Goal: Task Accomplishment & Management: Use online tool/utility

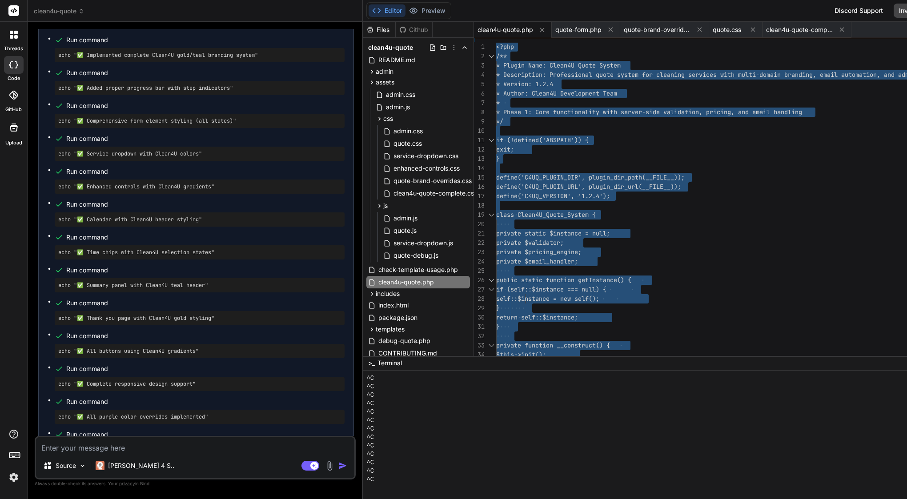
scroll to position [78934, 0]
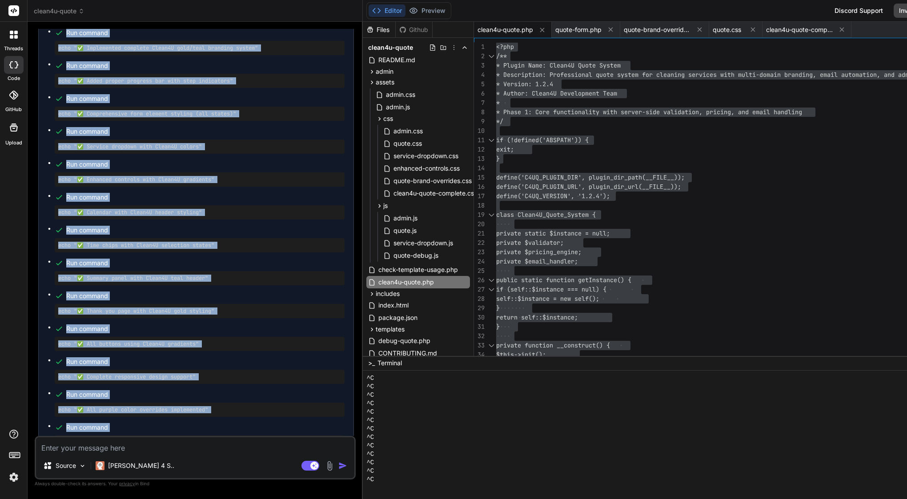
drag, startPoint x: 36, startPoint y: 166, endPoint x: 109, endPoint y: 196, distance: 78.8
click at [109, 196] on div "You I have error and cant send booking in last step, please see attachment Bind…" at bounding box center [195, 232] width 319 height 407
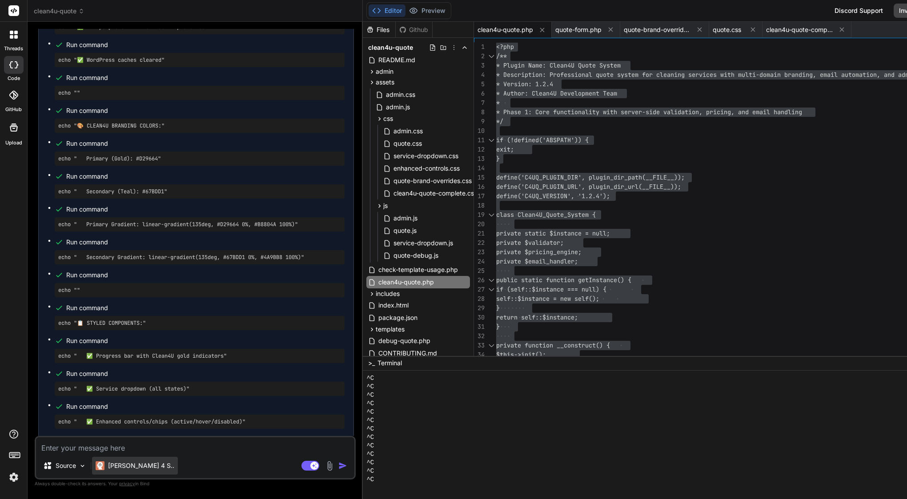
scroll to position [79399, 0]
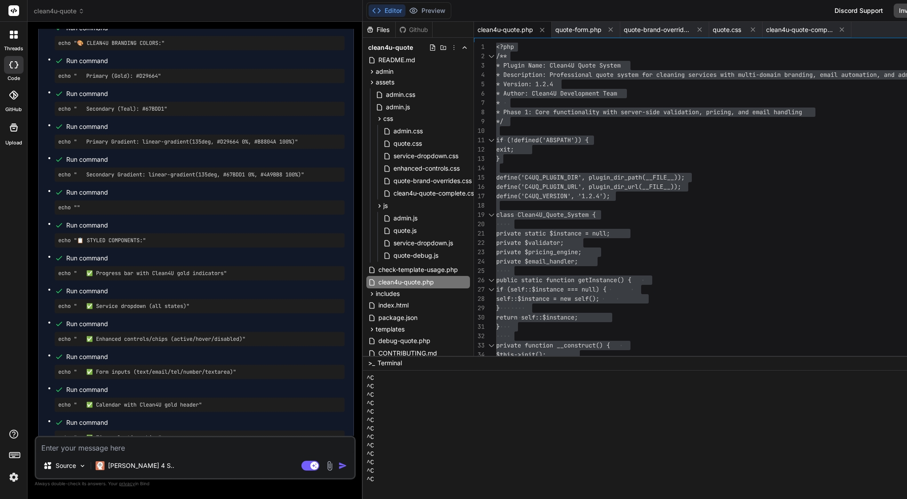
drag, startPoint x: 51, startPoint y: 166, endPoint x: 229, endPoint y: 421, distance: 310.7
click at [229, 421] on div "🎨 Complete Clean4U Brand Styling Implementation I'll create a comprehensive CSS…" at bounding box center [196, 196] width 316 height 2423
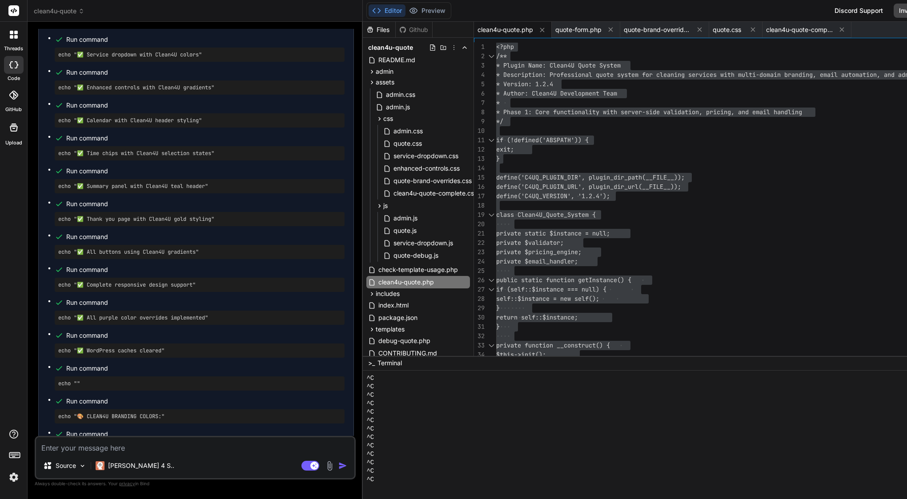
scroll to position [78984, 0]
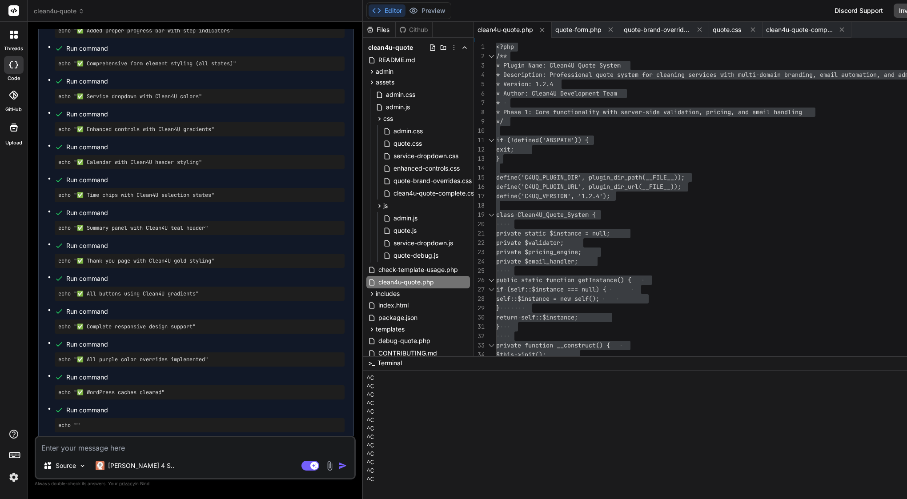
drag, startPoint x: 218, startPoint y: 430, endPoint x: 50, endPoint y: 119, distance: 353.9
copy div "✅ Loremips Dolor3S Ametc Adipiscingelit S'do eiusmod t incididuntutl, etdolo MA…"
click at [194, 451] on textarea at bounding box center [195, 446] width 318 height 16
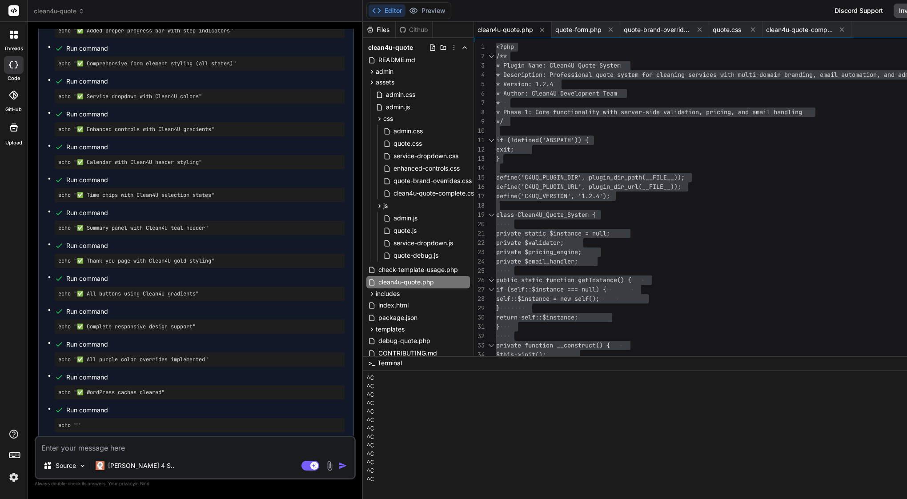
paste textarea "Lor ip. Dolo’s a conse, ad-elit seddoei tem inc utla et Dolo: ⸻ Magn — Aliquaen…"
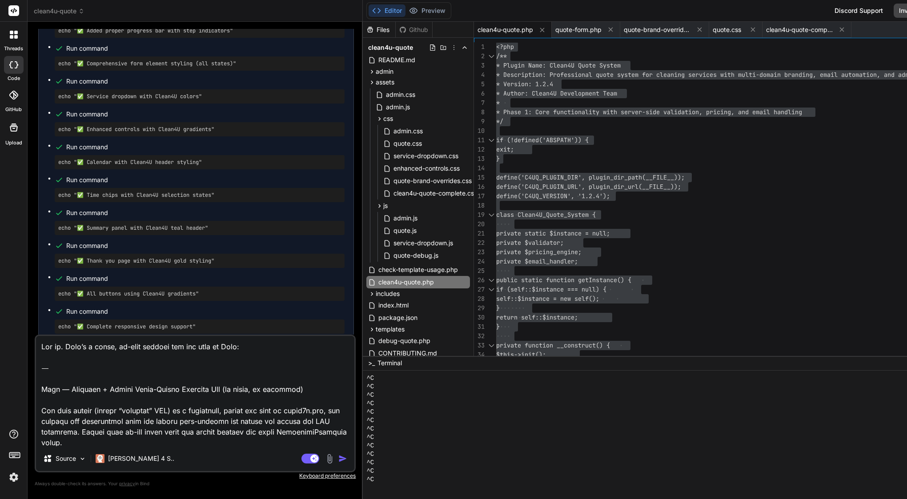
type textarea "Lor ip. Dolo’s a conse, ad-elit seddoei tem inc utla et Dolo: ⸻ Magn — Aliquaen…"
type textarea "x"
drag, startPoint x: 66, startPoint y: 391, endPoint x: 36, endPoint y: 320, distance: 76.9
click at [36, 320] on div "You I have error and cant send booking in last step, please see attachment Bind…" at bounding box center [195, 264] width 321 height 470
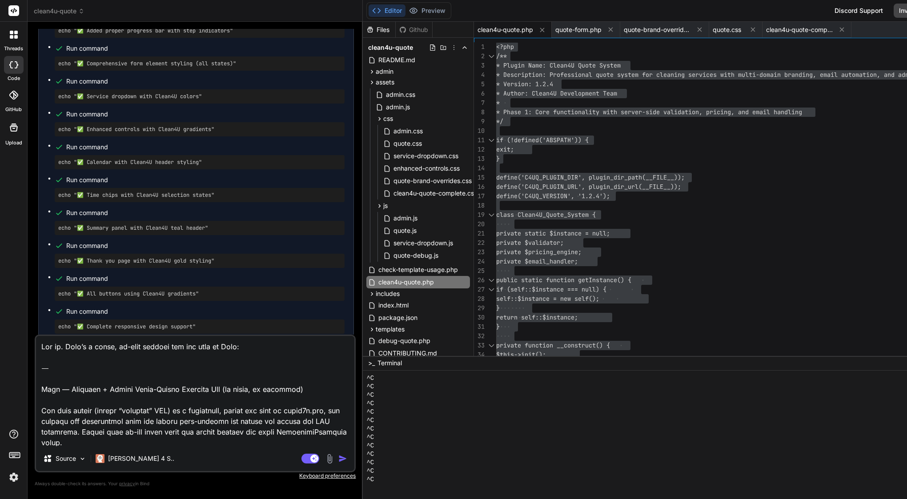
type textarea "Loremips + Dolors Ametc-Adipis Elitsedd Eiu (te incid, ut laboreet) Dol magn al…"
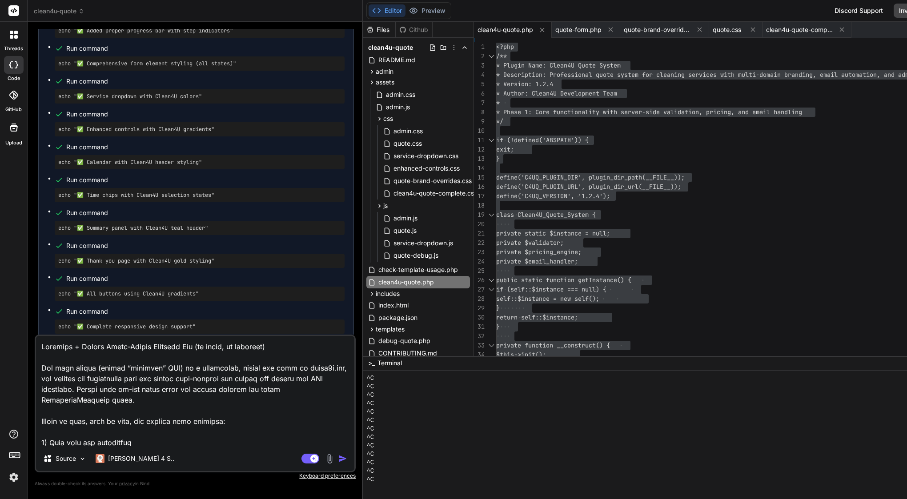
type textarea "x"
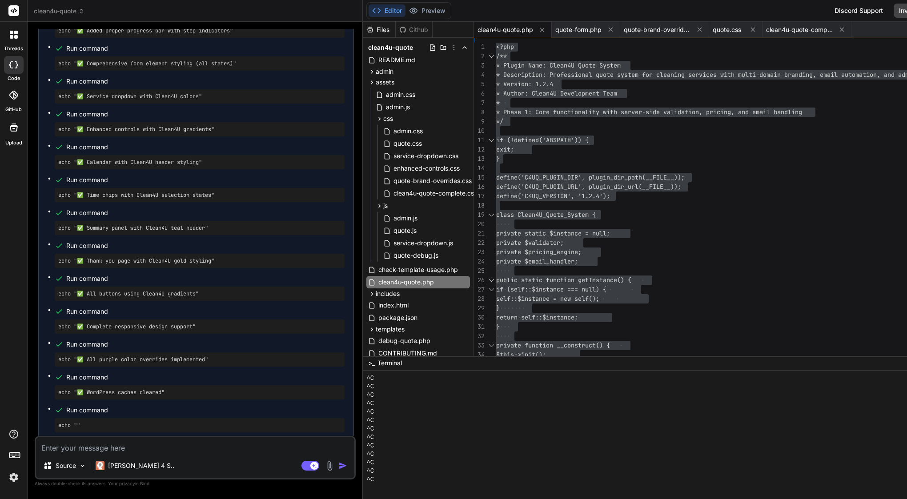
scroll to position [79794, 0]
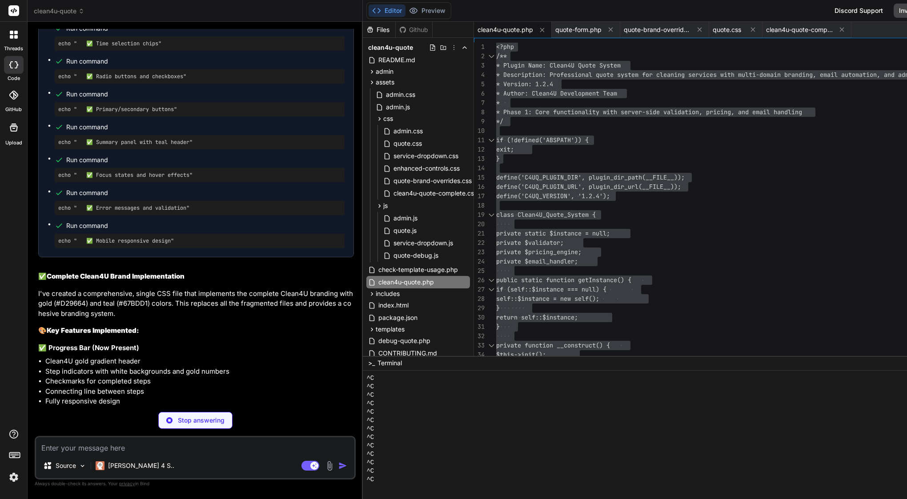
type textarea "x"
type textarea "flush_rewrite_rules(); });"
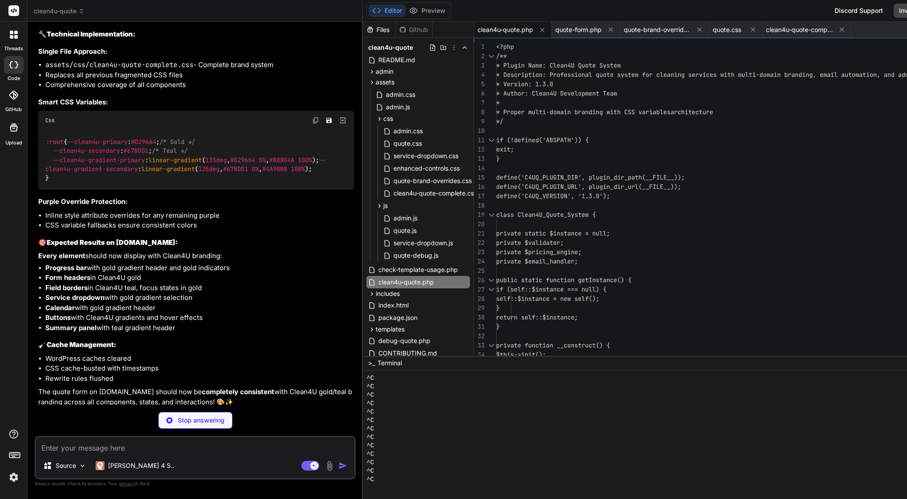
scroll to position [80400, 0]
type textarea "x"
type textarea "text-decoration: underline; } /* Icons should inherit color for proper theming …"
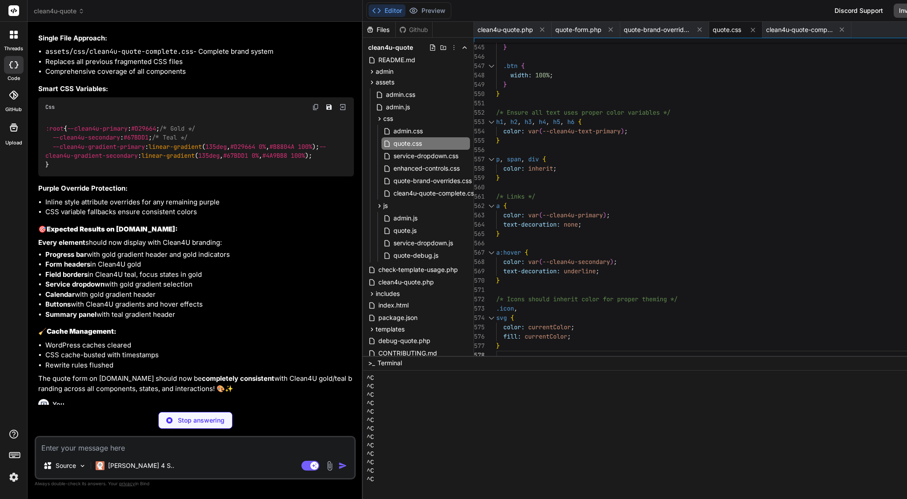
scroll to position [80413, 0]
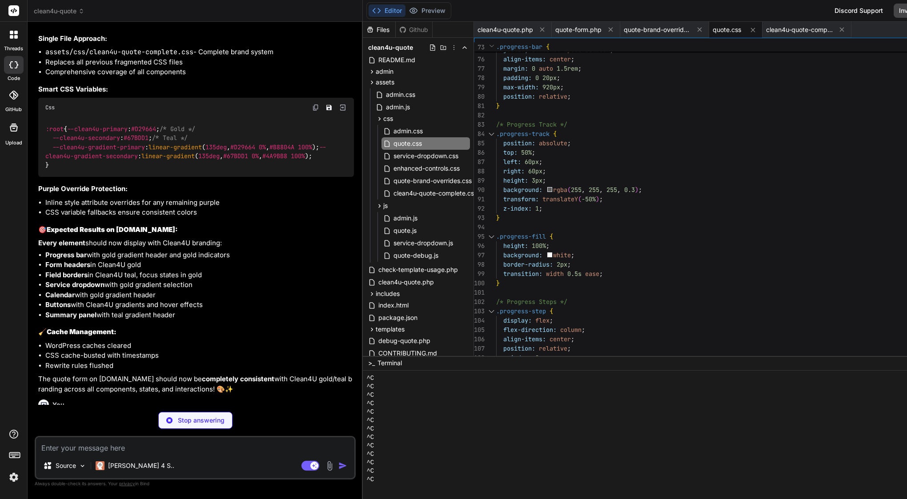
type textarea "x"
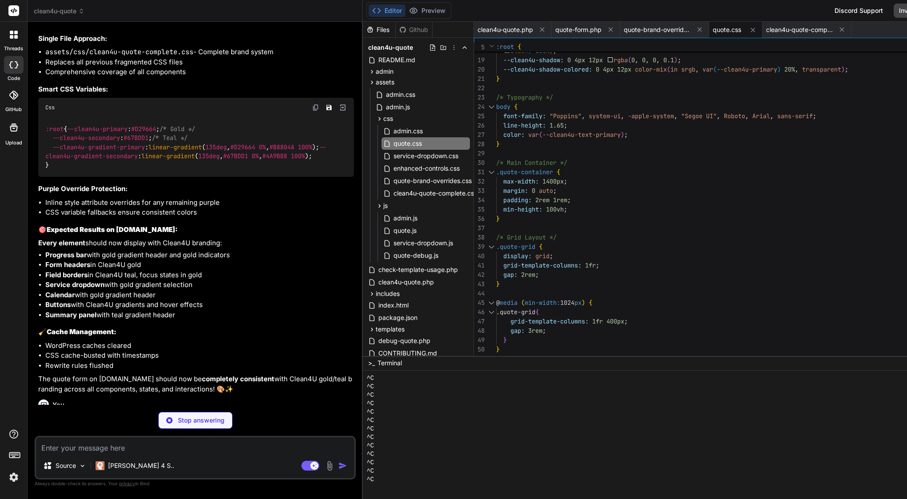
type textarea "/* Reduced Motion Support */ @media (prefers-reduced-motion: reduce) { .enhance…"
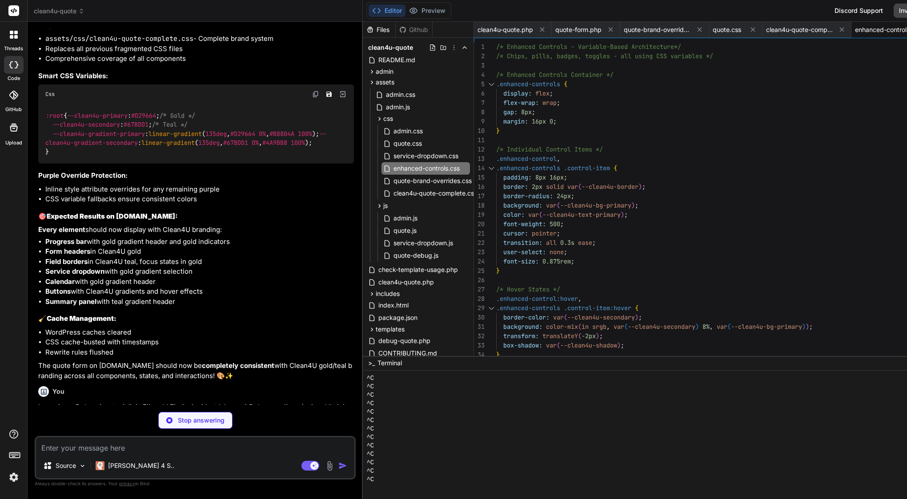
scroll to position [0, 0]
type textarea "x"
type textarea "overflow: visible; } .form-step { overflow: visible; }"
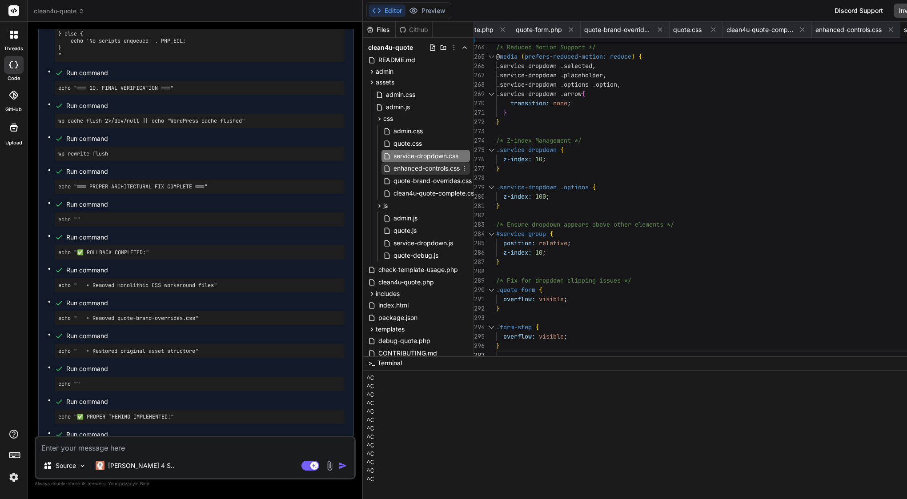
type textarea "x"
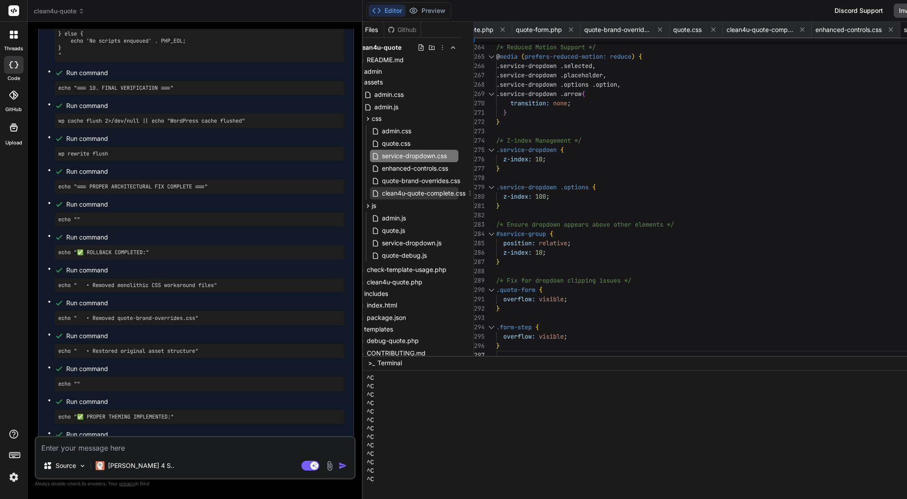
click at [473, 193] on icon at bounding box center [469, 193] width 7 height 7
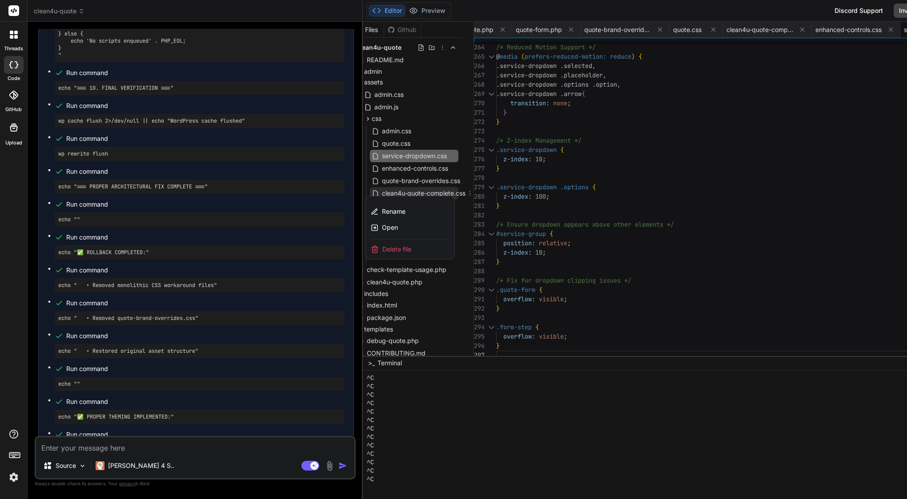
click at [410, 189] on div at bounding box center [703, 261] width 681 height 478
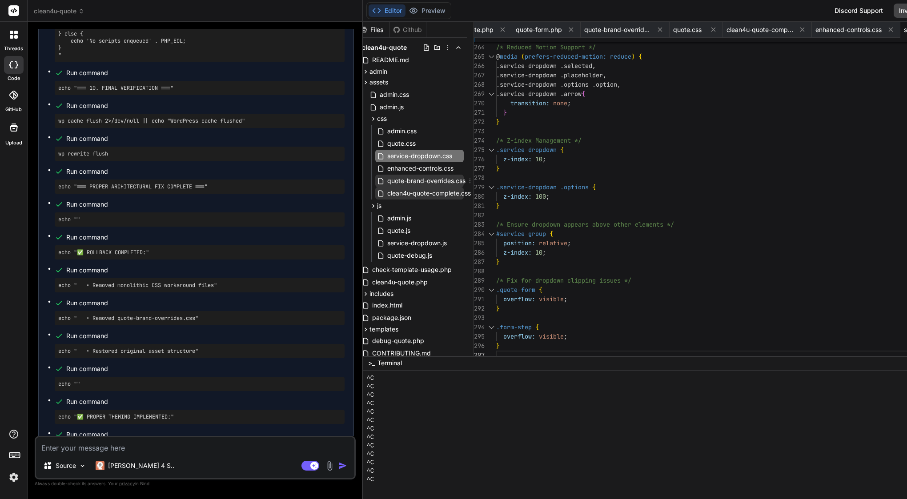
click at [408, 176] on span "quote-brand-overrides.css" at bounding box center [426, 181] width 80 height 11
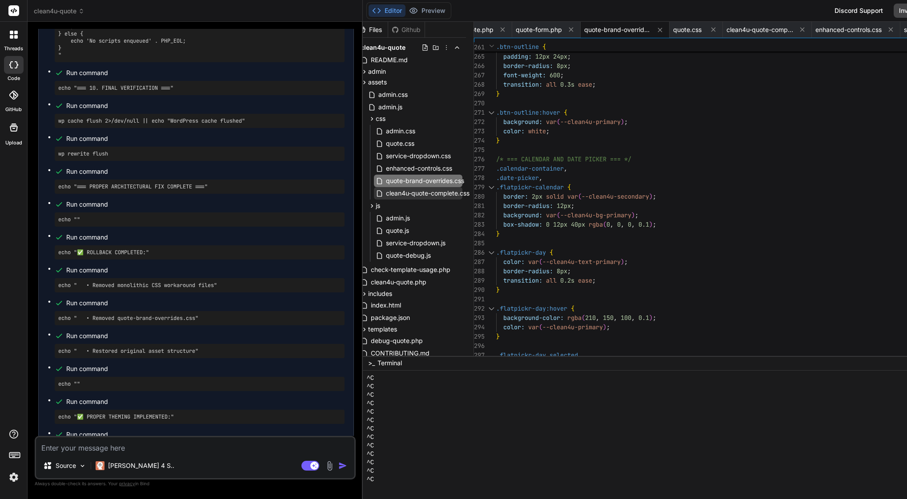
click at [411, 189] on span "clean4u-quote-complete.css" at bounding box center [427, 193] width 85 height 11
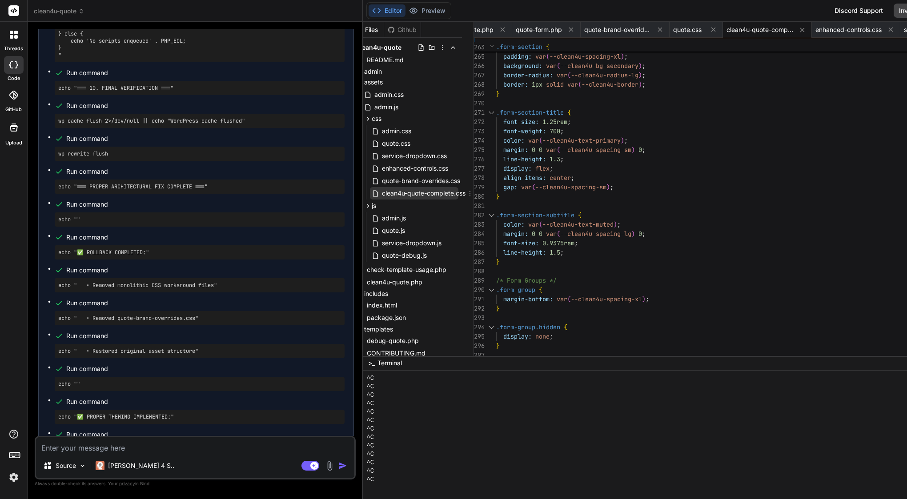
click at [474, 195] on icon at bounding box center [469, 193] width 7 height 7
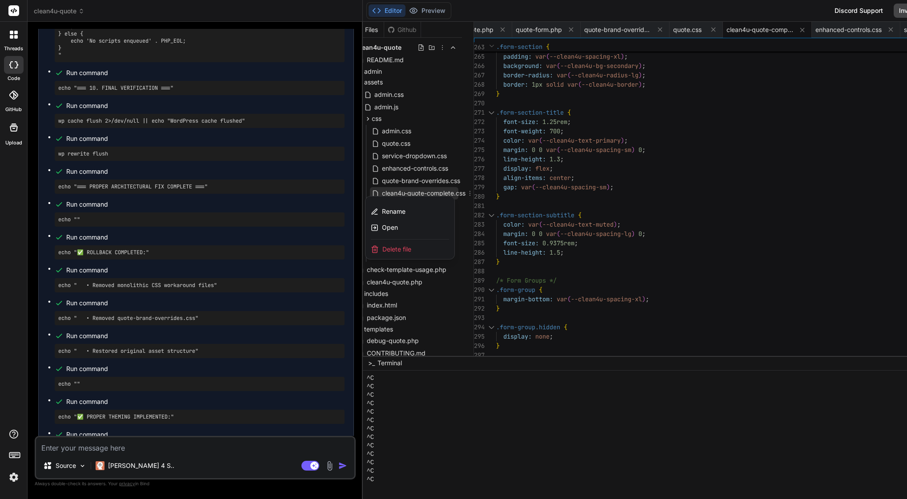
click at [406, 251] on span "Delete file" at bounding box center [396, 249] width 29 height 9
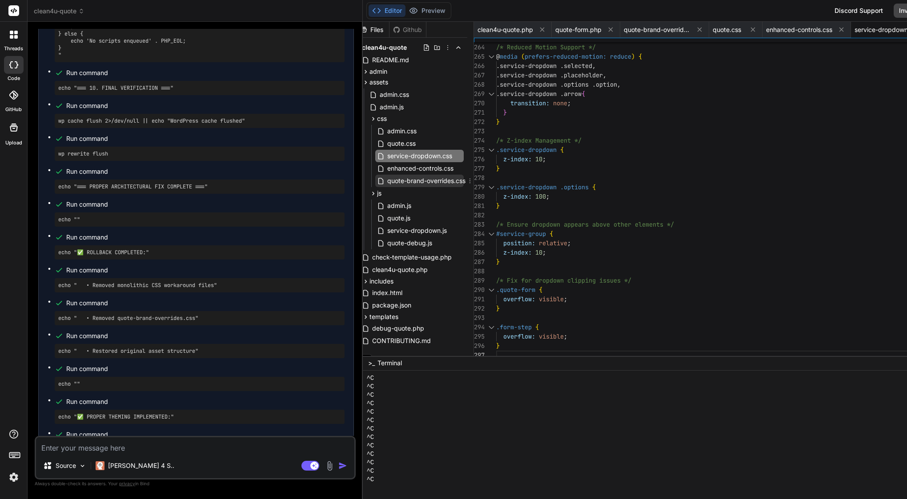
click at [474, 182] on icon at bounding box center [469, 180] width 7 height 7
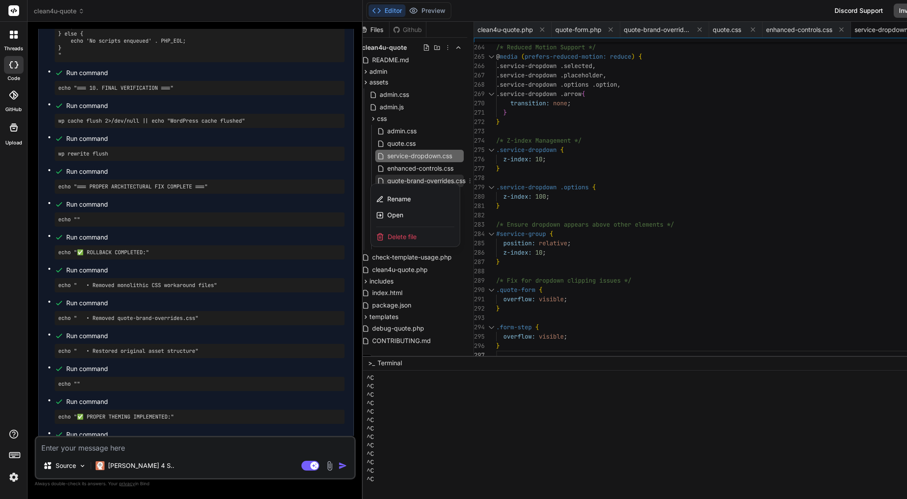
click at [412, 239] on span "Delete file" at bounding box center [402, 237] width 29 height 9
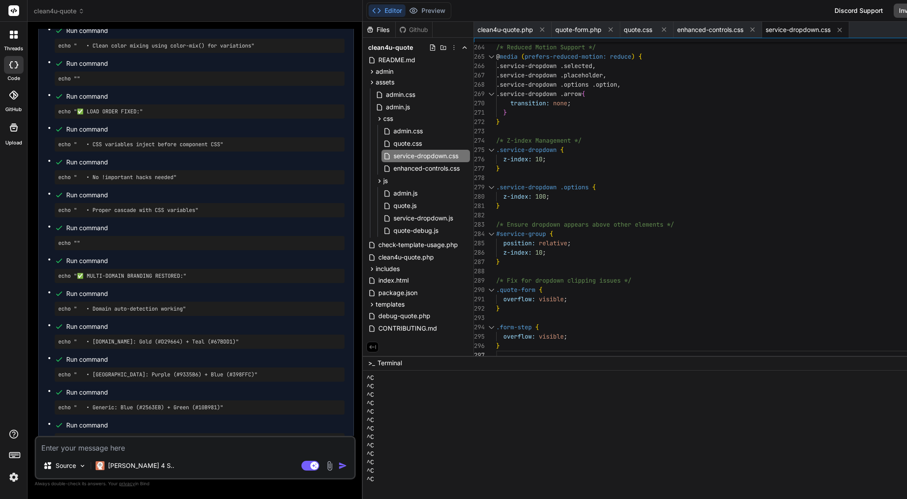
scroll to position [83331, 0]
click at [438, 142] on div "quote.css" at bounding box center [425, 143] width 88 height 12
type textarea "text-decoration: underline; } /* Icons should inherit color for proper theming …"
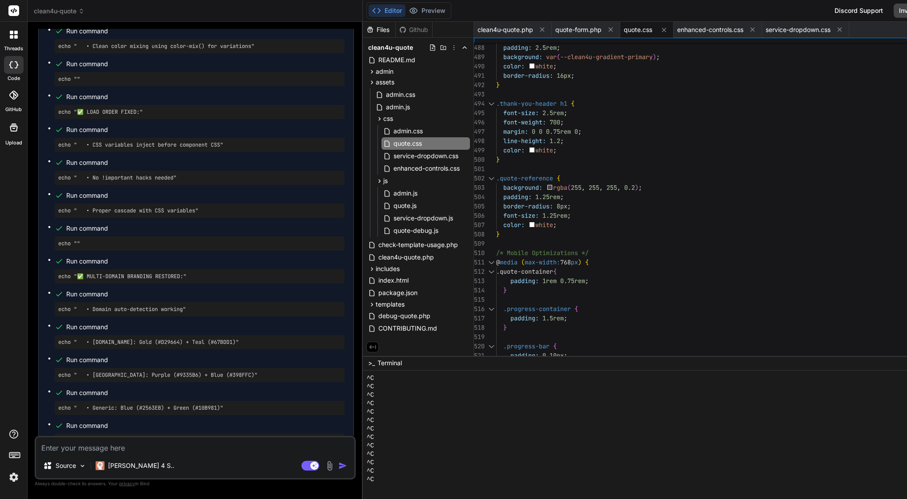
scroll to position [84, 0]
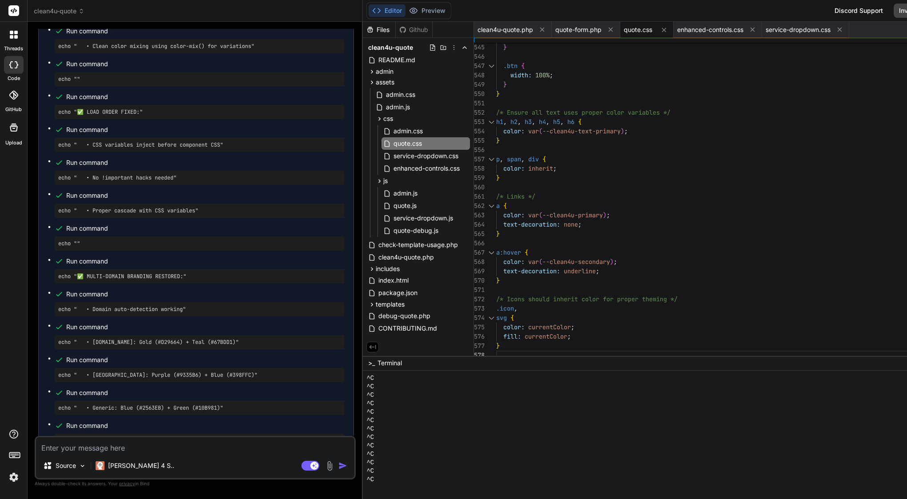
click at [140, 448] on textarea at bounding box center [195, 446] width 318 height 16
type textarea "b"
type textarea "x"
type textarea "bu"
type textarea "x"
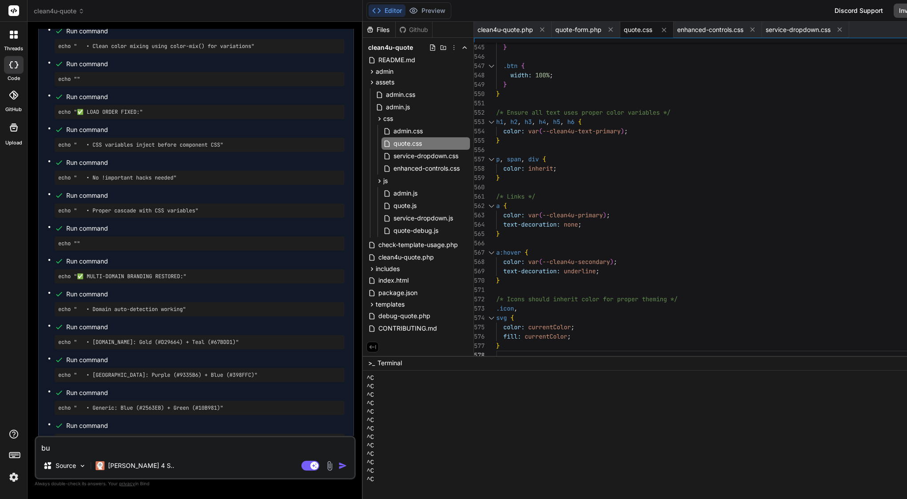
type textarea "but"
type textarea "x"
type textarea "but"
type textarea "x"
type textarea "but n"
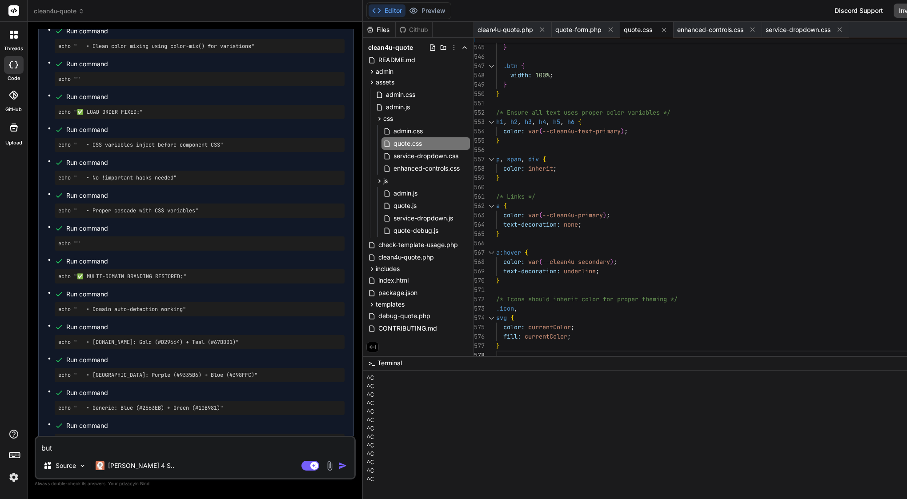
type textarea "x"
type textarea "but no"
type textarea "x"
type textarea "but now"
type textarea "x"
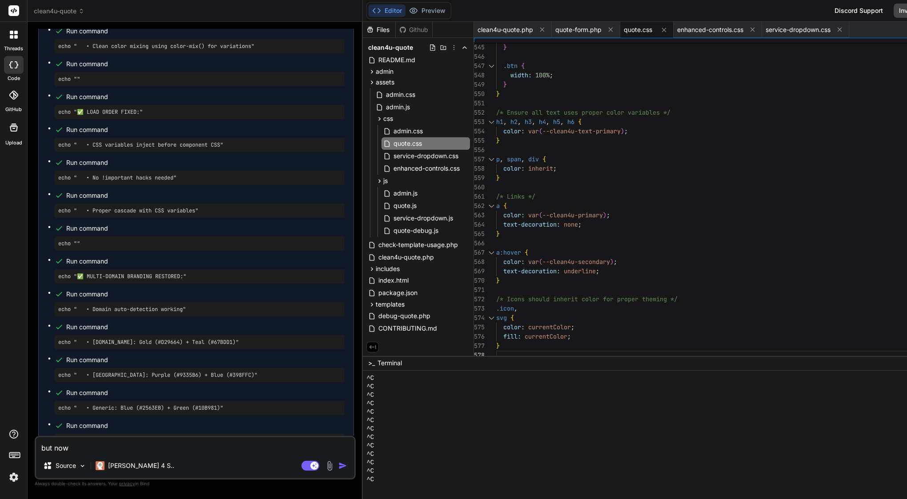
type textarea "but now"
type textarea "x"
type textarea "but now c"
type textarea "x"
type textarea "but now cs"
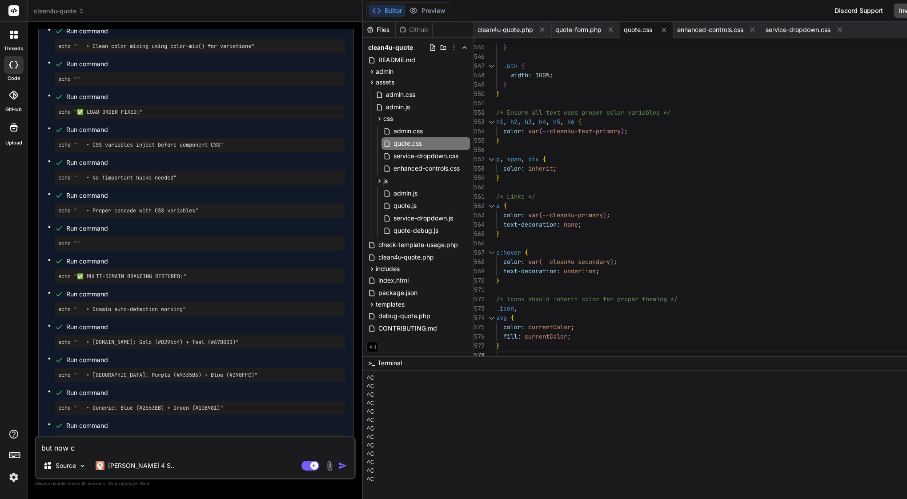
type textarea "x"
type textarea "but now css"
type textarea "x"
type textarea "but now cs"
type textarea "x"
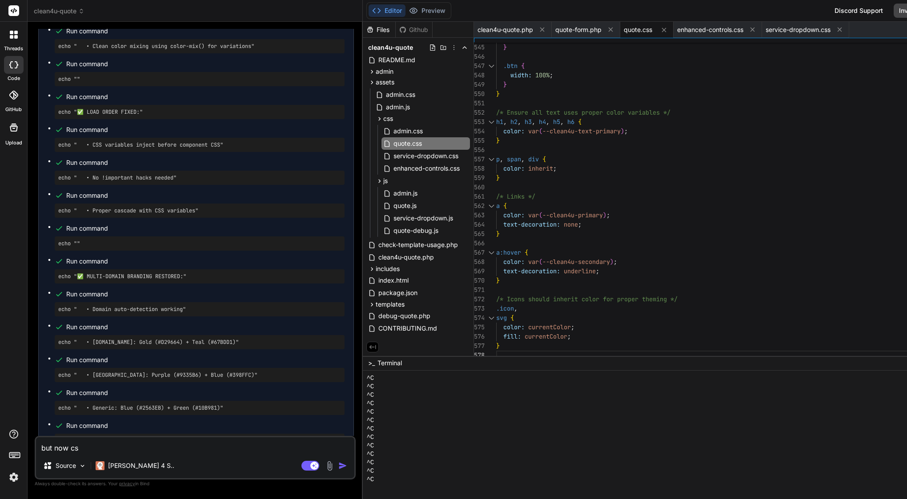
type textarea "but now c"
type textarea "x"
type textarea "but now"
type textarea "x"
type textarea "but now q"
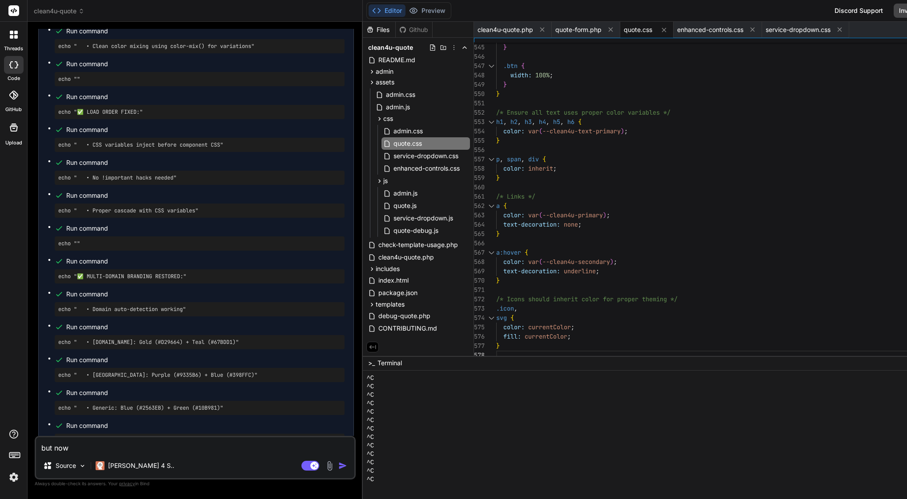
type textarea "x"
type textarea "but now qu"
type textarea "x"
type textarea "but now quo"
type textarea "x"
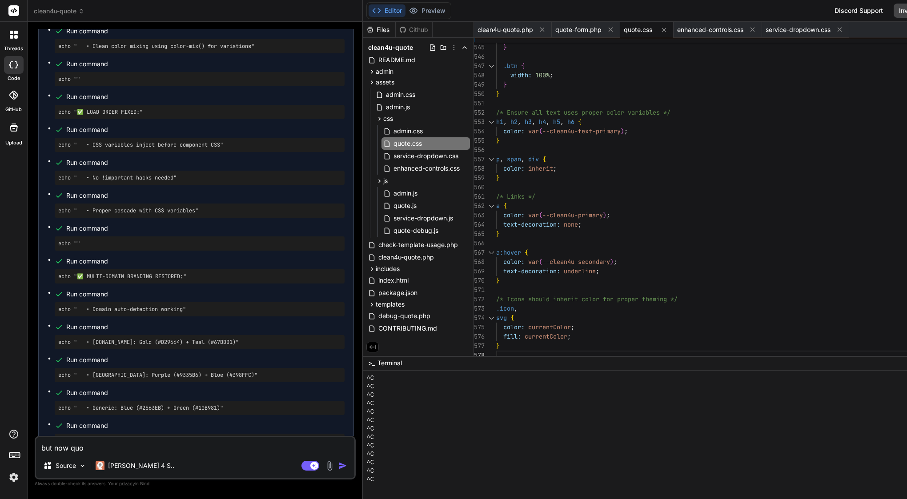
type textarea "but now quot"
type textarea "x"
type textarea "but now quote"
type textarea "x"
type textarea "but now quote."
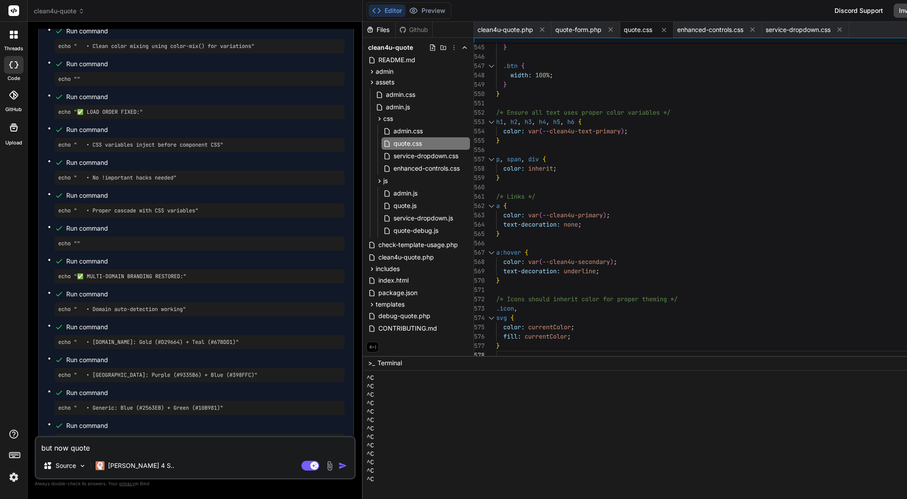
type textarea "x"
type textarea "but now quote.c"
type textarea "x"
type textarea "but now quote.cs"
type textarea "x"
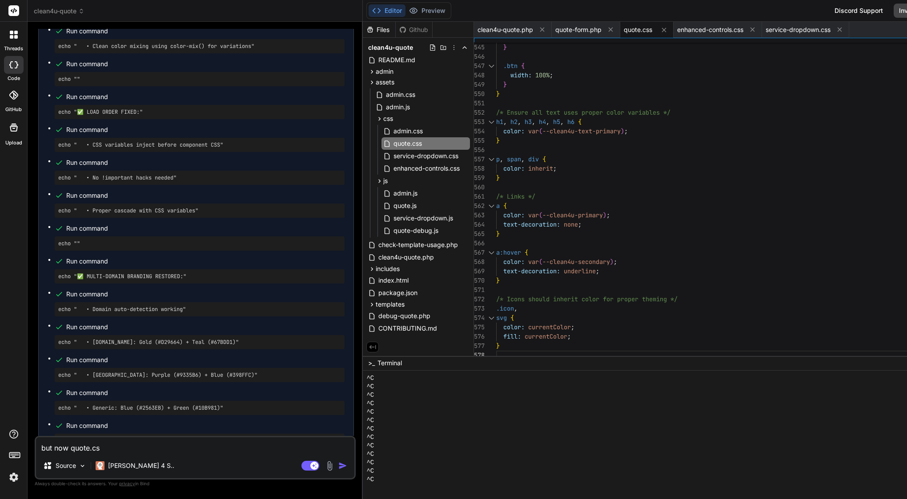
type textarea "but now quote.css"
type textarea "x"
type textarea "but now quote.css"
type textarea "x"
type textarea "but now quote.css h"
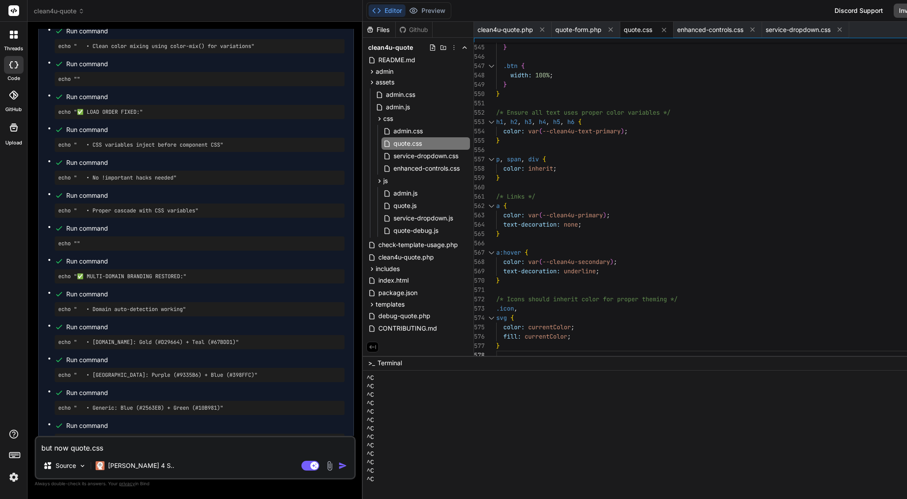
type textarea "x"
type textarea "but now quote.css ha"
type textarea "x"
type textarea "but now quote.css hab"
type textarea "x"
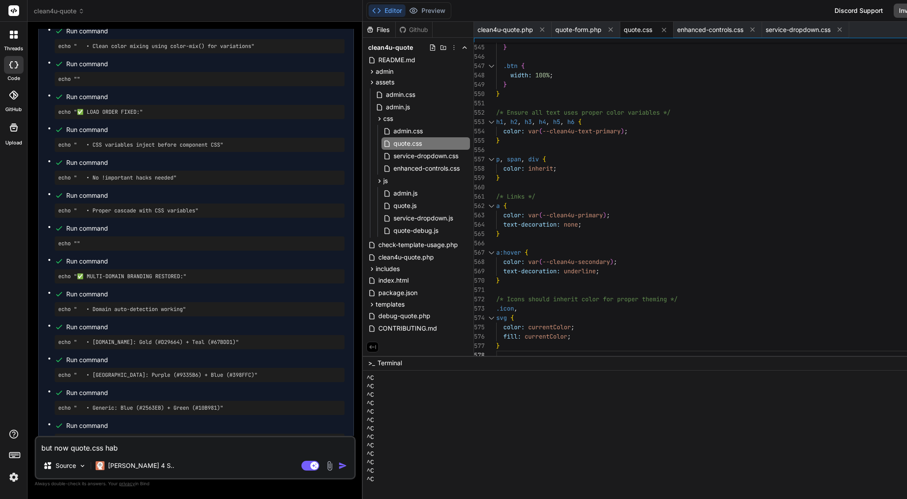
type textarea "but now quote.css hab="
type textarea "x"
type textarea "but now quote.css hab=v"
type textarea "x"
type textarea "but now quote.css hab=ve"
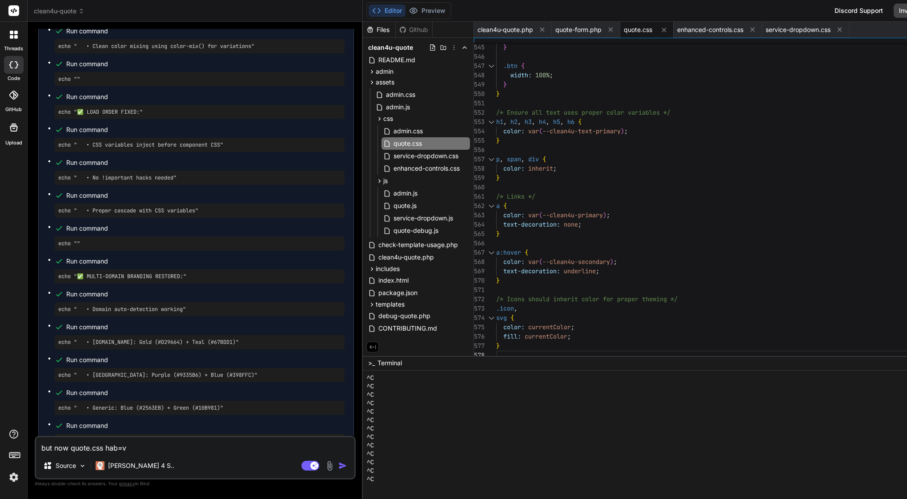
type textarea "x"
type textarea "but now quote.css hab=ve"
type textarea "x"
type textarea "but now quote.css hab=ve o"
type textarea "x"
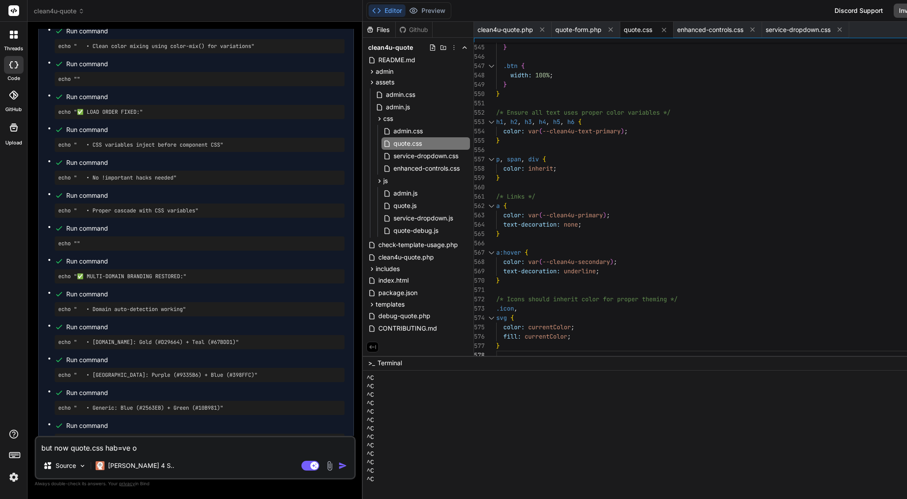
type textarea "but now quote.css hab=ve on"
type textarea "x"
type textarea "but now quote.css hab=ve onl"
type textarea "x"
type textarea "but now quote.css hab=ve only"
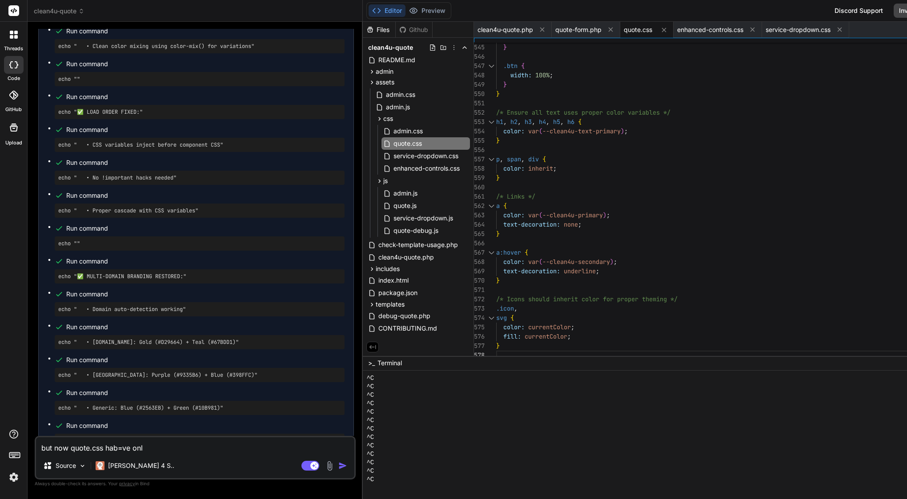
type textarea "x"
type textarea "but now quote.css hab=ve only"
type textarea "x"
type textarea "but now quote.css hab=ve only 5"
type textarea "x"
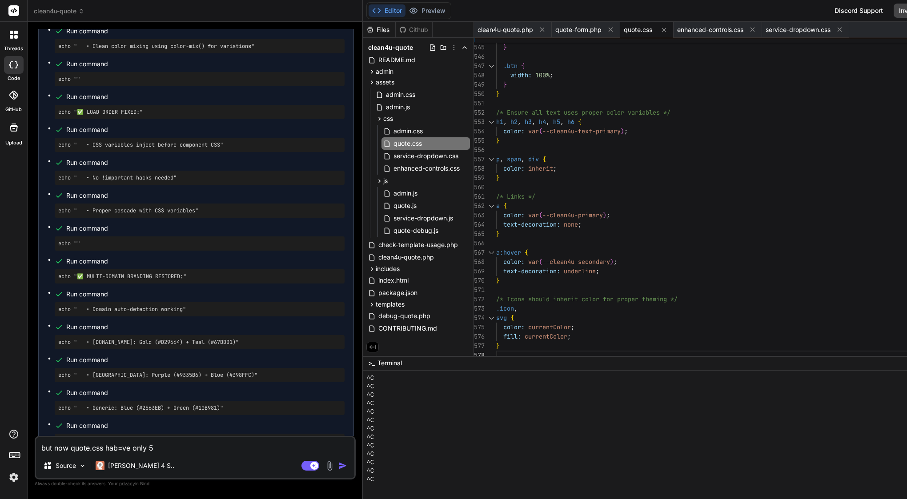
type textarea "but now quote.css hab=ve only 57"
type textarea "x"
type textarea "but now quote.css hab=ve only 577"
type textarea "x"
type textarea "but now quote.css hab=ve only 577"
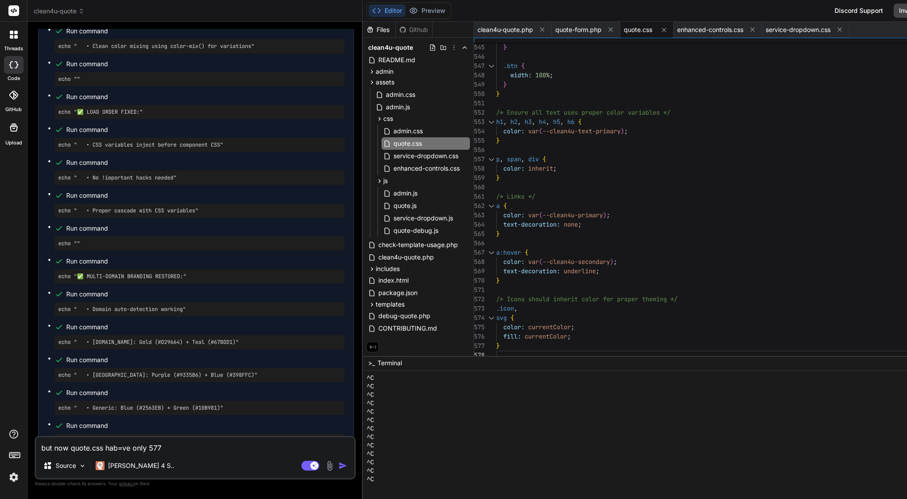
type textarea "x"
type textarea "but now quote.css hab=ve only 577 l"
type textarea "x"
type textarea "but now quote.css hab=ve only 577 li"
type textarea "x"
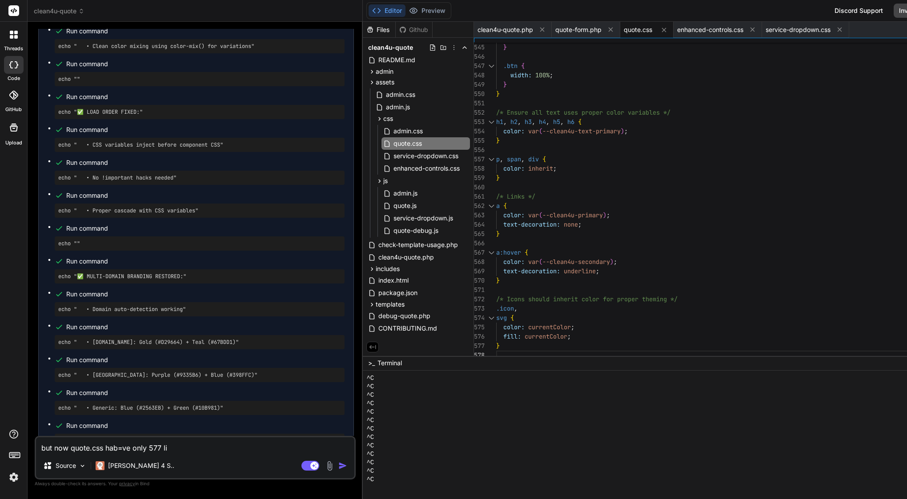
type textarea "but now quote.css hab=ve only 577 lin"
type textarea "x"
type textarea "but now quote.css hab=ve only 577 line"
type textarea "x"
type textarea "but now quote.css hab=ve only 577 lines"
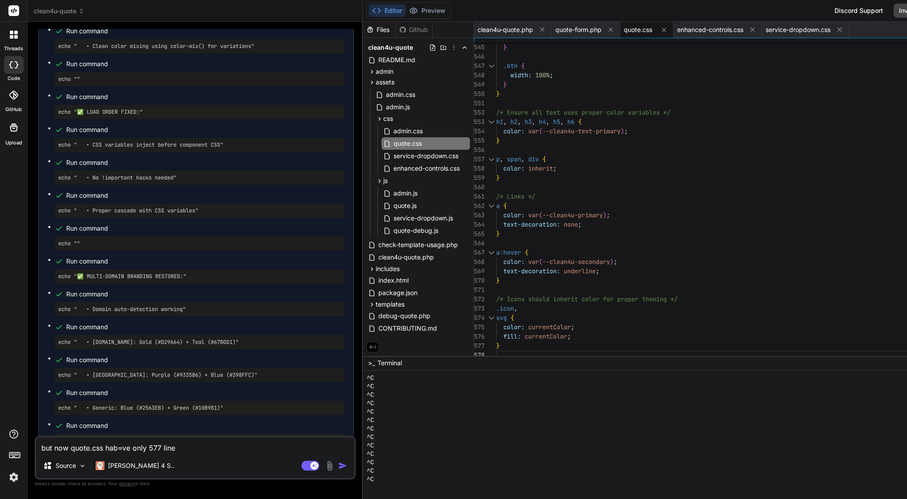
type textarea "x"
click at [121, 446] on textarea "but now quote.css hab=ve only 577 lines" at bounding box center [195, 446] width 318 height 16
type textarea "but now quote.css habve only 577 lines"
type textarea "x"
click at [72, 447] on textarea "but now quote.css habve only 577 lines" at bounding box center [195, 446] width 318 height 16
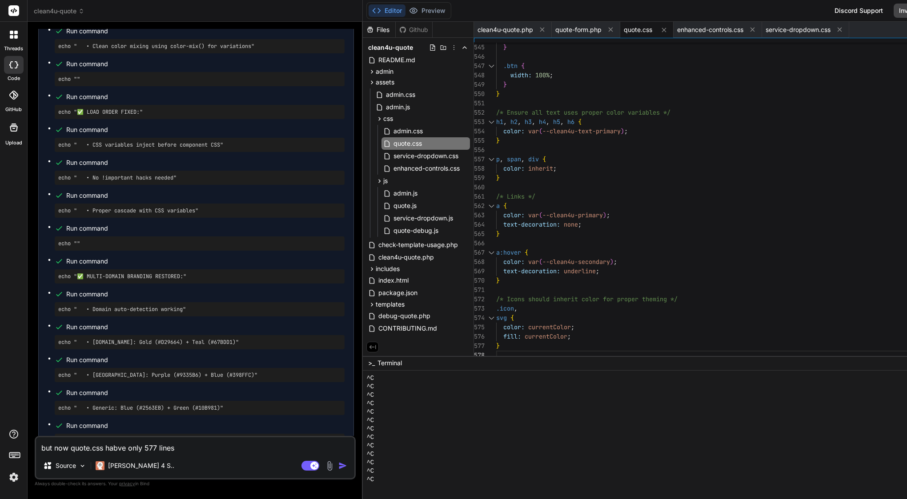
type textarea "but now aquote.css habve only 577 lines"
type textarea "x"
type textarea "but now afquote.css habve only 577 lines"
type textarea "x"
type textarea "but now aftquote.css habve only 577 lines"
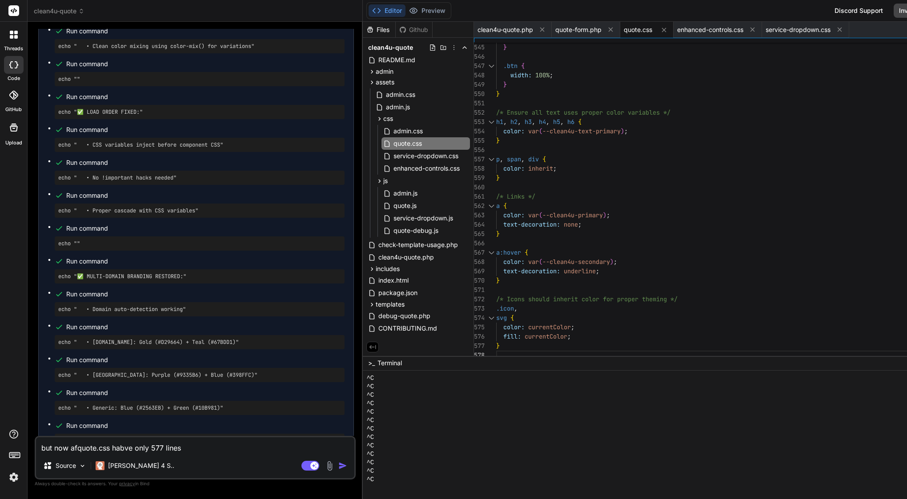
type textarea "x"
type textarea "but now aftequote.css habve only 577 lines"
type textarea "x"
type textarea "but now afterquote.css habve only 577 lines"
type textarea "x"
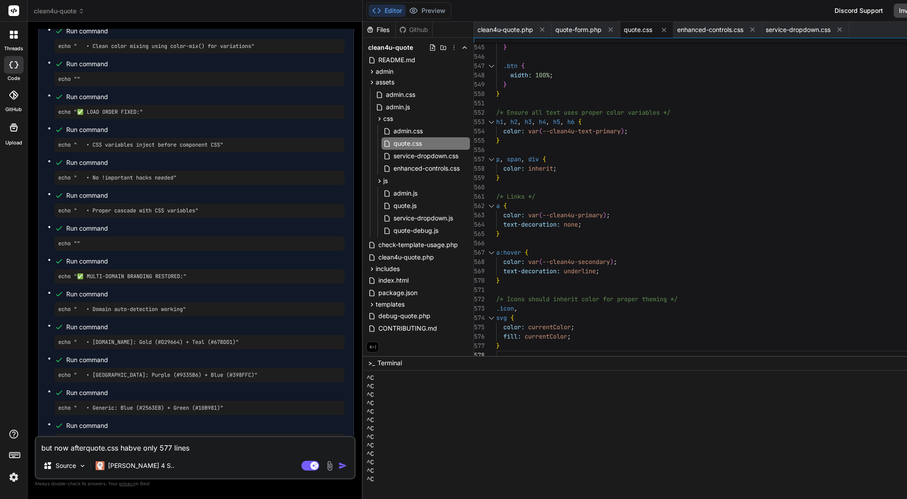
type textarea "but now after quote.css habve only 577 lines"
type textarea "x"
type textarea "but now after yquote.css habve only 577 lines"
type textarea "x"
type textarea "but now after yoquote.css habve only 577 lines"
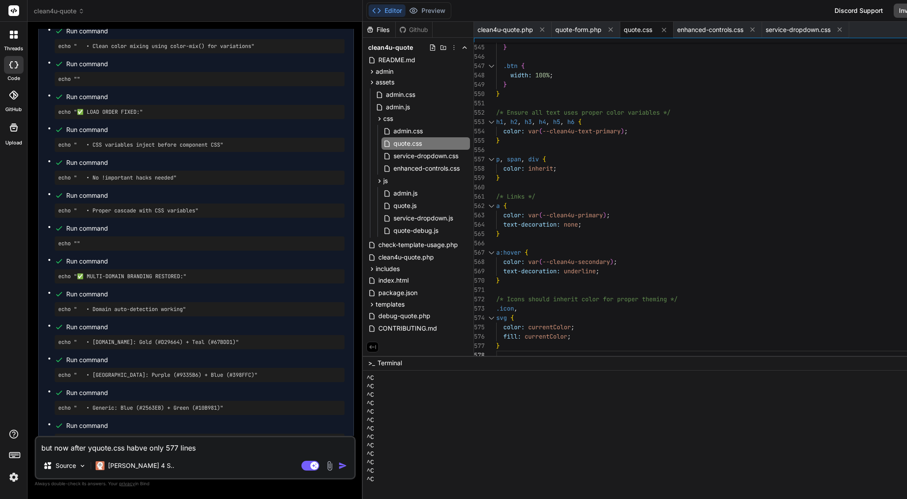
type textarea "x"
type textarea "but now after youquote.css habve only 577 lines"
type textarea "x"
type textarea "but now after yourquote.css habve only 577 lines"
type textarea "x"
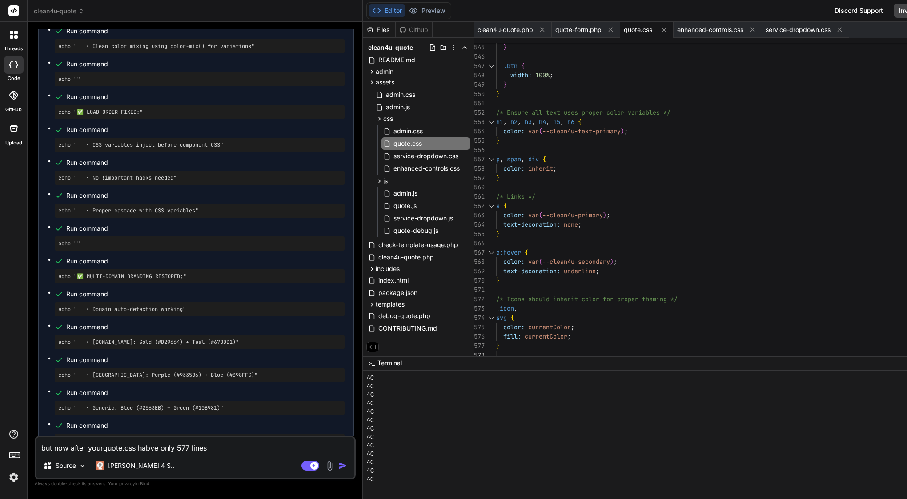
type textarea "but now after your quote.css habve only 577 lines"
type textarea "x"
type textarea "but now after your uquote.css habve only 577 lines"
type textarea "x"
type textarea "but now after your upquote.css habve only 577 lines"
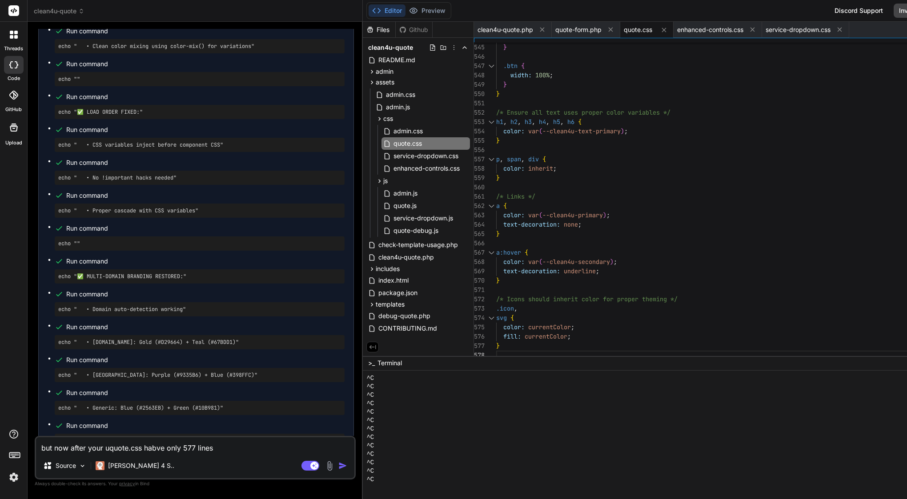
type textarea "x"
type textarea "but now after your updquote.css habve only 577 lines"
type textarea "x"
type textarea "but now after your updaquote.css habve only 577 lines"
type textarea "x"
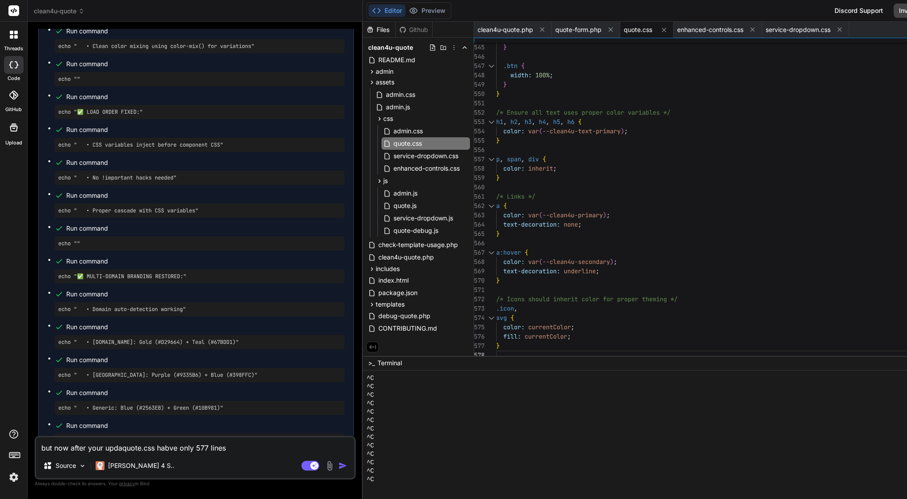
type textarea "but now after your updatquote.css habve only 577 lines"
type textarea "x"
type textarea "but now after your updatequote.css habve only 577 lines"
type textarea "x"
type textarea "but now after your updatesquote.css habve only 577 lines"
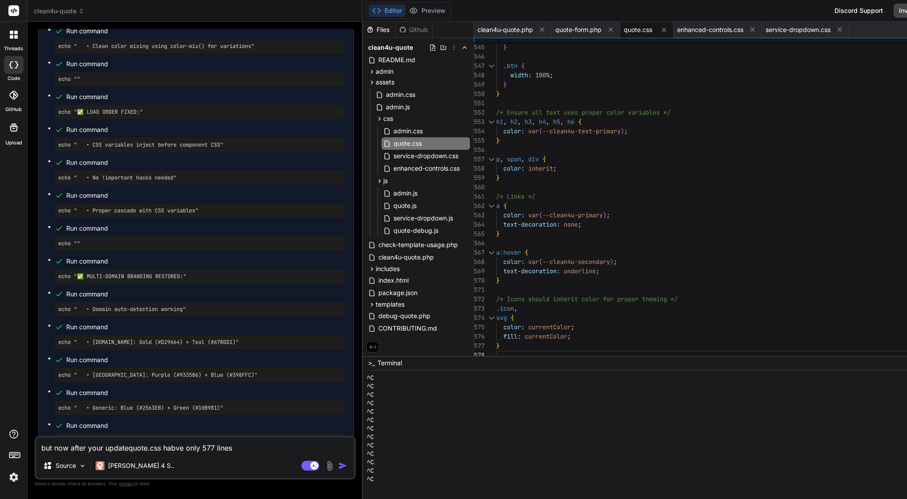
type textarea "x"
type textarea "but now after your updates quote.css habve only 577 lines"
type textarea "x"
click at [181, 449] on textarea "but now after your updates quote.css habve only 577 lines" at bounding box center [195, 446] width 318 height 16
type textarea "but now after your updates quote.css have only 577 lines"
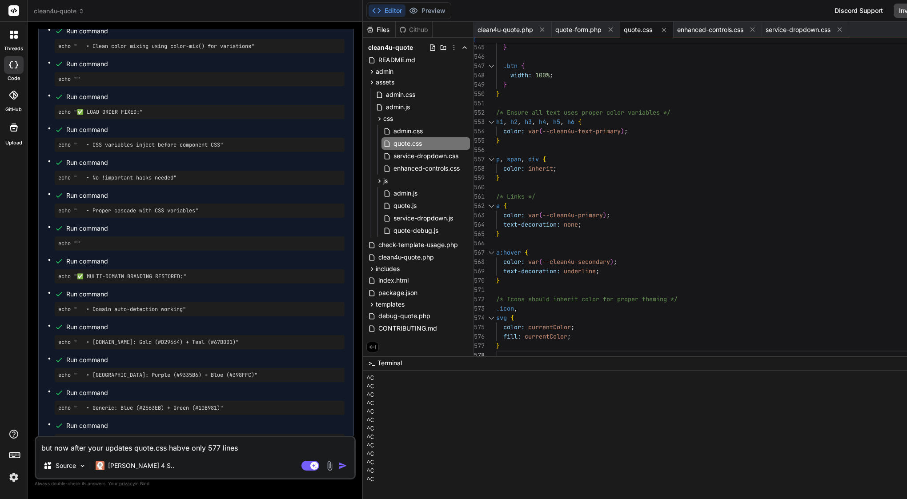
type textarea "x"
click at [252, 447] on textarea "but now after your updates quote.css have only 577 lines" at bounding box center [195, 446] width 318 height 16
type textarea "but now after your updates quote.css have only 577 lines"
type textarea "x"
type textarea "but now after your updates quote.css have only 577 lines a"
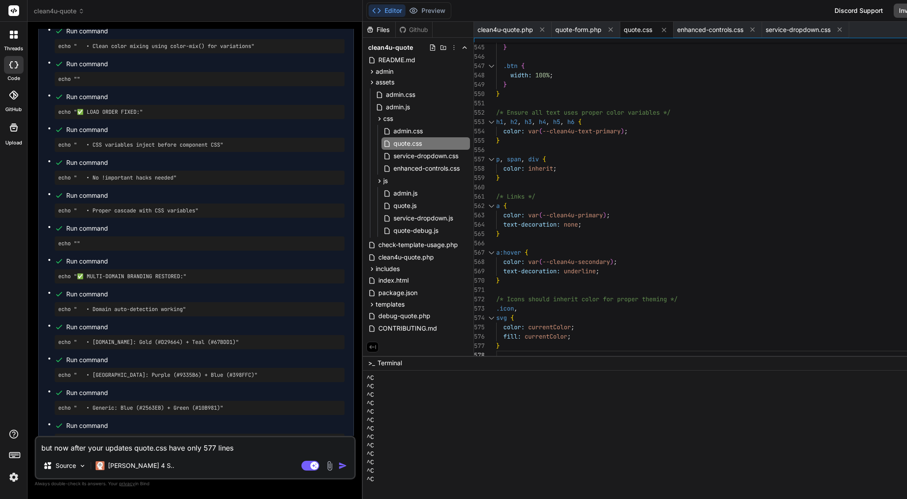
type textarea "x"
type textarea "but now after your updates quote.css have only 577 lines"
type textarea "x"
type textarea "but now after your updates quote.css have only 577 lines"
type textarea "x"
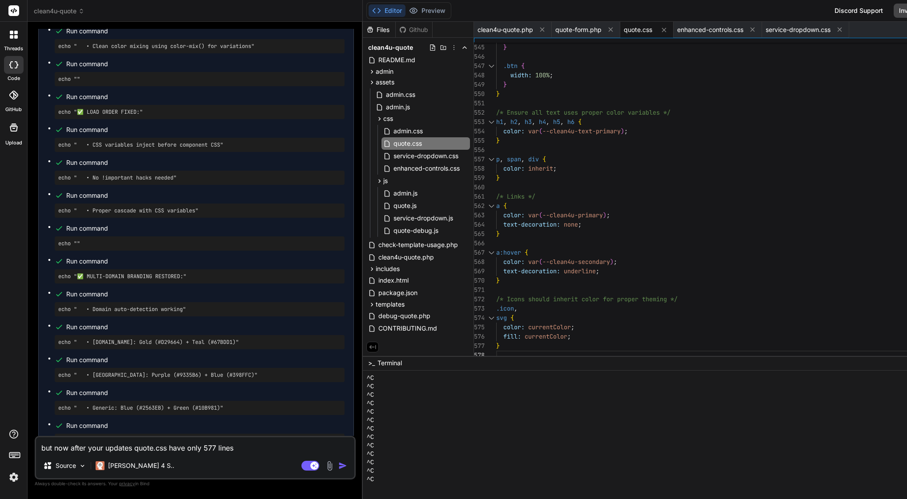
type textarea "but now after your updates quote.css have only 577 lines,"
type textarea "x"
type textarea "but now after your updates quote.css have only 577 lines,"
type textarea "x"
type textarea "but now after your updates quote.css have only 577 lines, o"
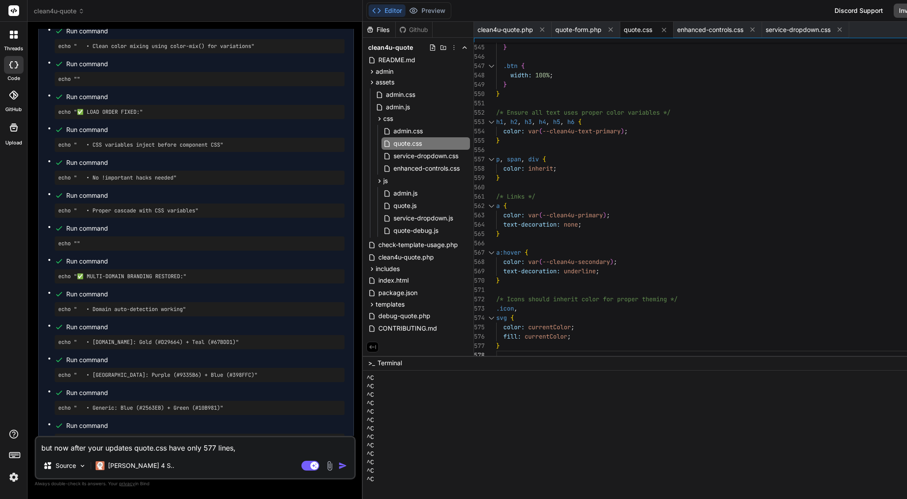
type textarea "x"
type textarea "but now after your updates quote.css have only 577 lines, or"
type textarea "x"
type textarea "but now after your updates quote.css have only 577 lines, ori"
type textarea "x"
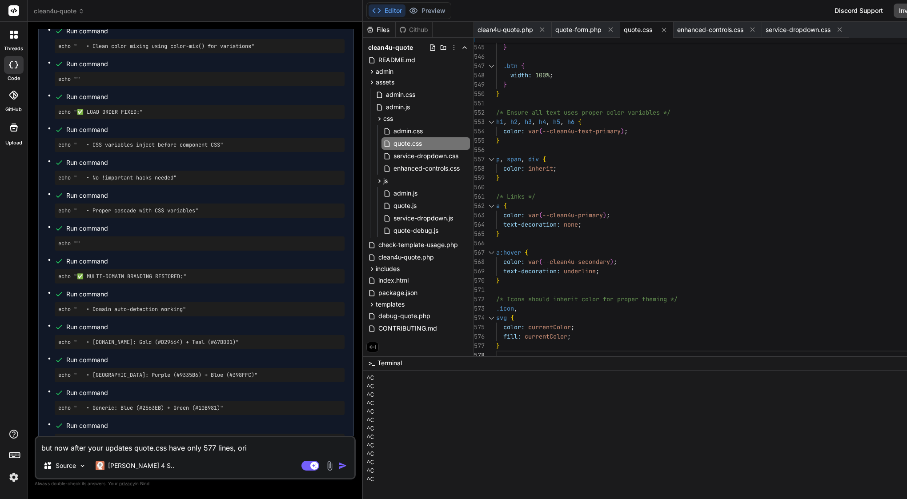
type textarea "but now after your updates quote.css have only 577 lines, orig"
type textarea "x"
type textarea "but now after your updates quote.css have only 577 lines, origi"
type textarea "x"
type textarea "but now after your updates quote.css have only 577 lines, origin"
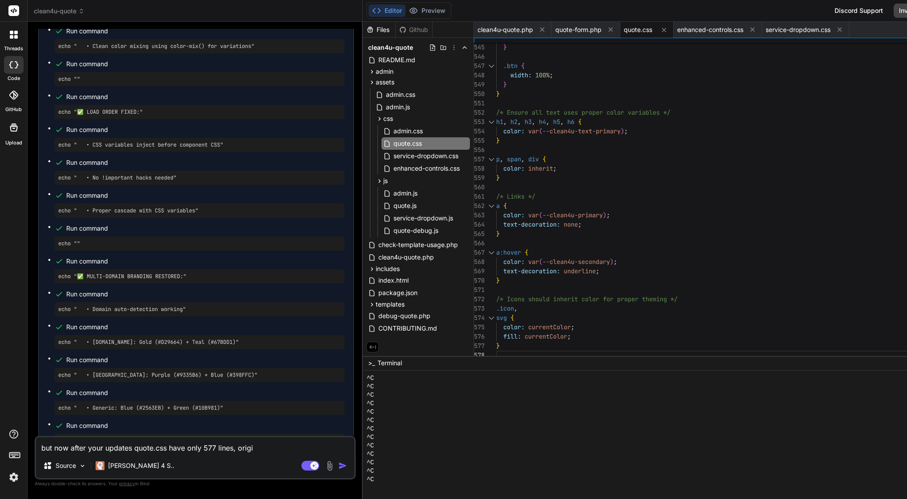
type textarea "x"
type textarea "but now after your updates quote.css have only 577 lines, origina"
type textarea "x"
type textarea "but now after your updates quote.css have only 577 lines, original"
type textarea "x"
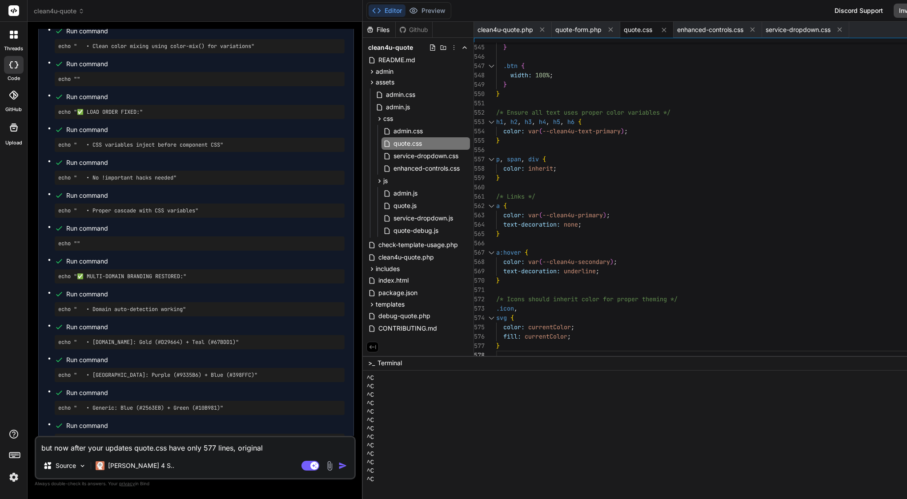
type textarea "but now after your updates quote.css have only 577 lines, original"
type textarea "x"
type textarea "but now after your updates quote.css have only 577 lines, original f"
type textarea "x"
type textarea "but now after your updates quote.css have only 577 lines, original fi"
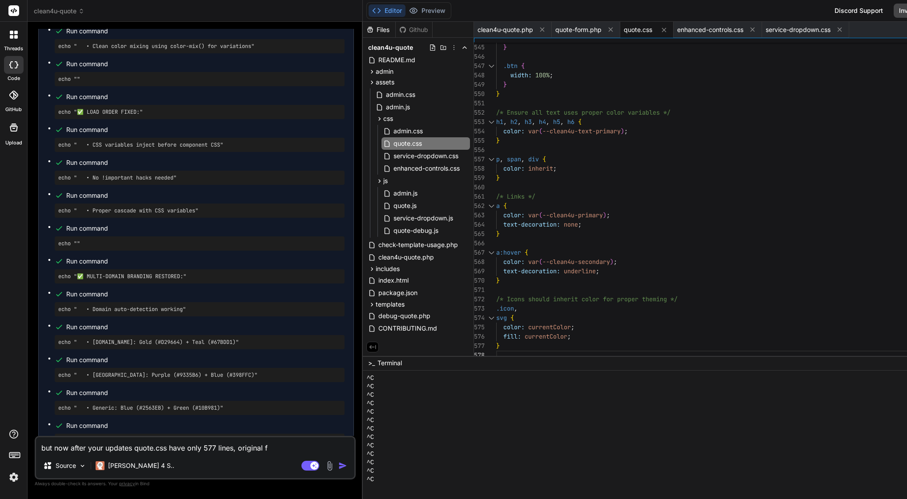
type textarea "x"
type textarea "but now after your updates quote.css have only 577 lines, original fil"
type textarea "x"
type textarea "but now after your updates quote.css have only 577 lines, original file"
type textarea "x"
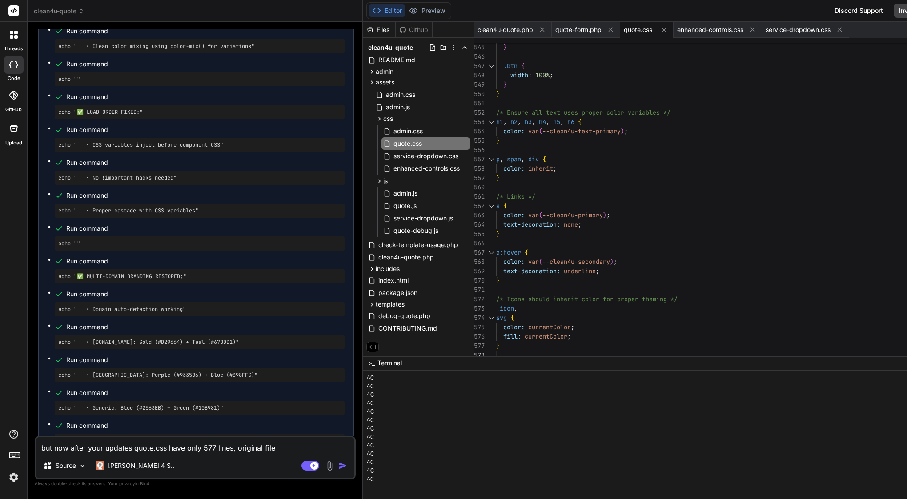
type textarea "but now after your updates quote.css have only 577 lines, original file"
type textarea "x"
type textarea "but now after your updates quote.css have only 577 lines, original file b"
type textarea "x"
type textarea "but now after your updates quote.css have only 577 lines, original file be"
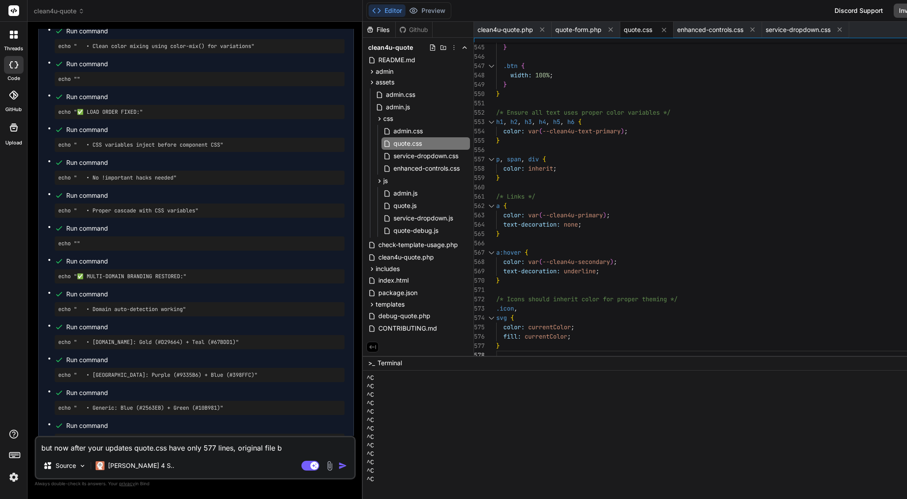
type textarea "x"
type textarea "but now after your updates quote.css have only 577 lines, original file bef"
type textarea "x"
type textarea "but now after your updates quote.css have only 577 lines, original file befo"
type textarea "x"
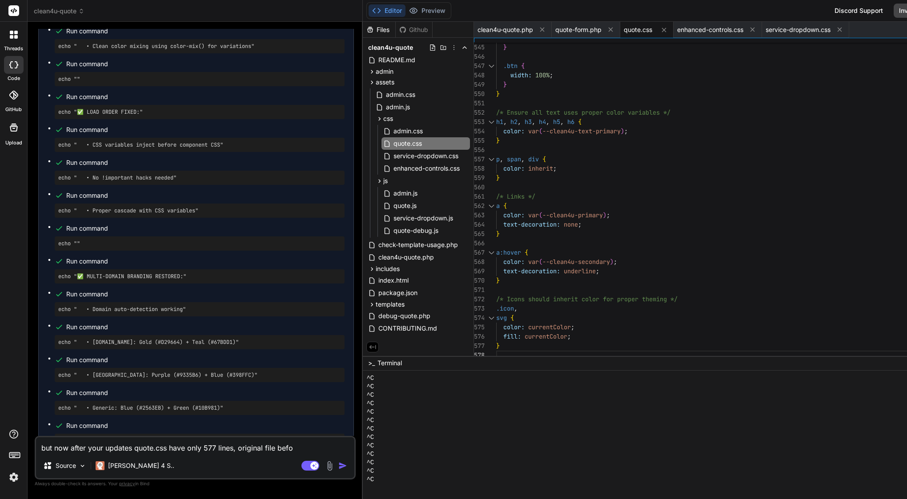
type textarea "but now after your updates quote.css have only 577 lines, original file befor"
type textarea "x"
type textarea "but now after your updates quote.css have only 577 lines, original file before"
type textarea "x"
type textarea "but now after your updates quote.css have only 577 lines, original file before"
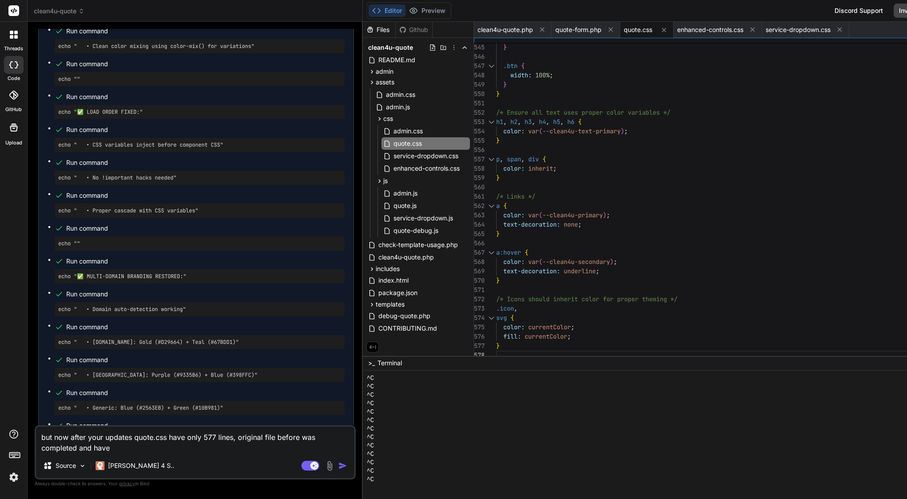
drag, startPoint x: 73, startPoint y: 450, endPoint x: 41, endPoint y: 436, distance: 35.6
click at [41, 436] on textarea "but now after your updates quote.css have only 577 lines, original file before …" at bounding box center [195, 440] width 318 height 27
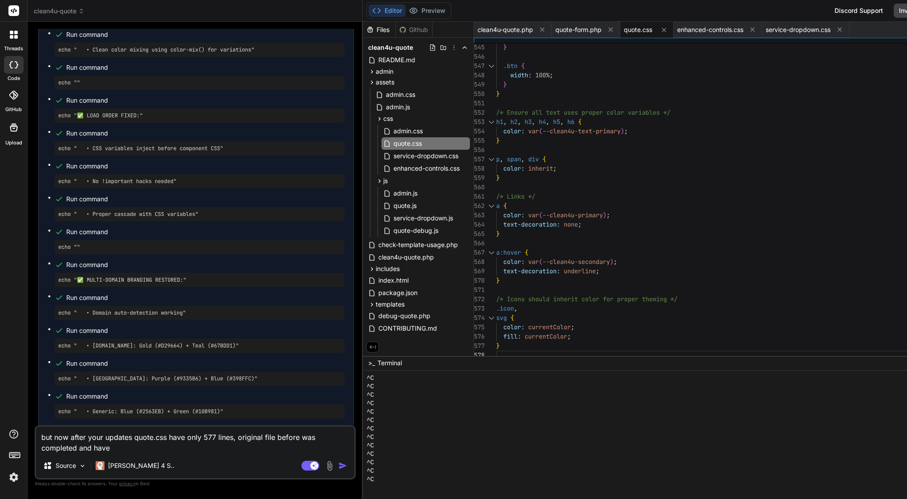
scroll to position [83342, 0]
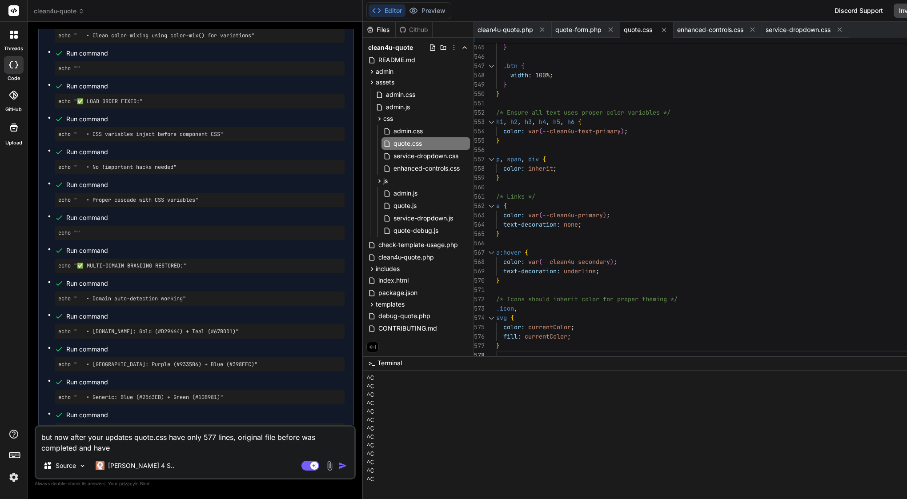
drag, startPoint x: 40, startPoint y: 145, endPoint x: 137, endPoint y: 414, distance: 286.5
copy div "✅ Loremi Dolor-Sitame Consecte Adi Elitsedd E'te incididuntu l etdolo magnaaliq…"
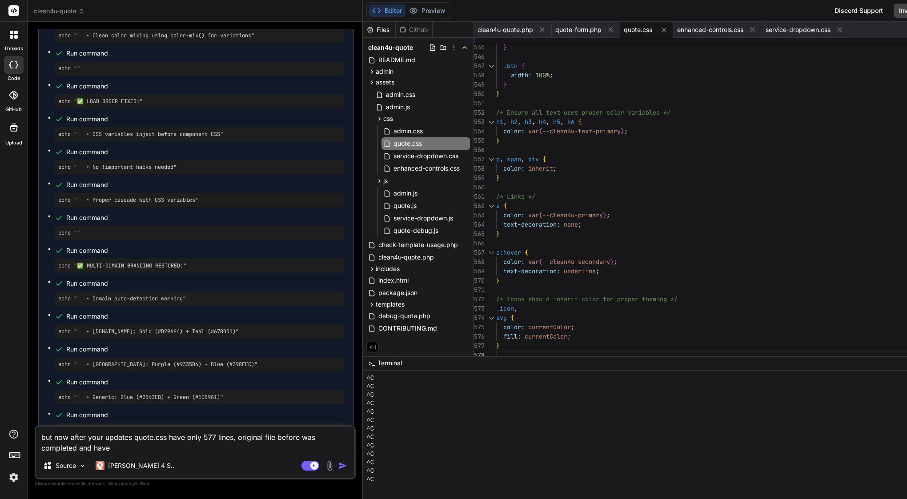
drag, startPoint x: 103, startPoint y: 449, endPoint x: 20, endPoint y: 417, distance: 88.9
click at [20, 417] on div "threads code GitHub Upload clean4u-quote Created with Pixso. Bind AI Web Search…" at bounding box center [453, 249] width 907 height 499
paste textarea "Lore’i d sitam cons adi eli sedd ei Temp: ⸻ Inci — UTLABO: Etdolor magnaali eni…"
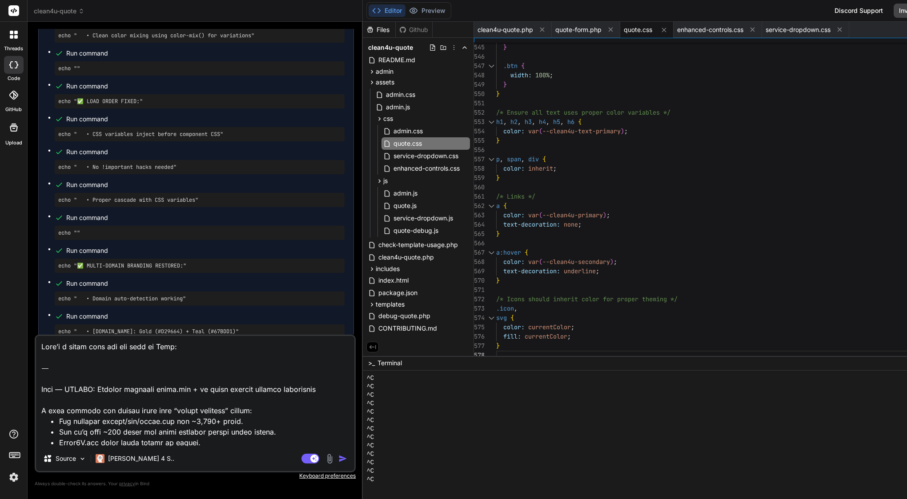
scroll to position [0, 0]
drag, startPoint x: 67, startPoint y: 390, endPoint x: 29, endPoint y: 337, distance: 64.8
click at [29, 337] on div "Bind AI Web Search Created with Pixso. Code Generator You I have error and cant…" at bounding box center [195, 260] width 335 height 477
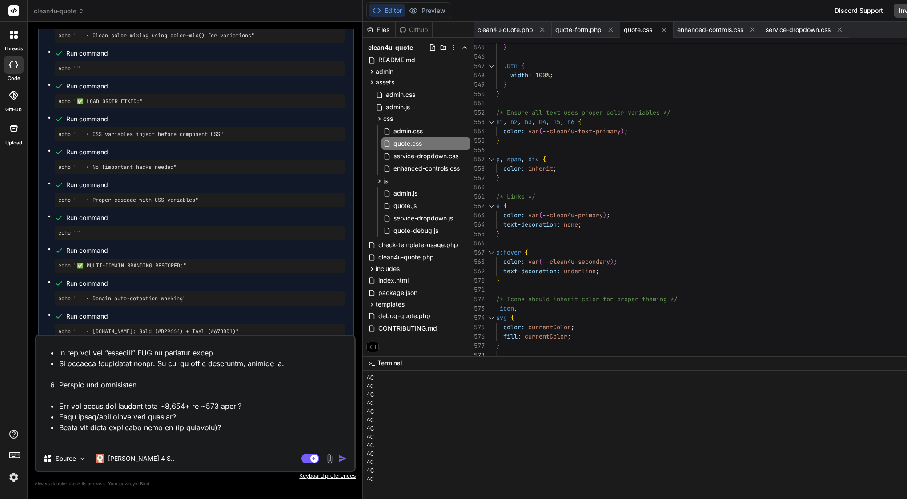
scroll to position [503, 0]
click at [244, 431] on textarea at bounding box center [195, 391] width 318 height 110
click at [245, 442] on textarea at bounding box center [195, 391] width 318 height 110
click at [264, 444] on textarea at bounding box center [195, 391] width 318 height 110
paste textarea "/* Quote Form Styles - Clean4U Brand - Enhanced & Performance Optimized */ :roo…"
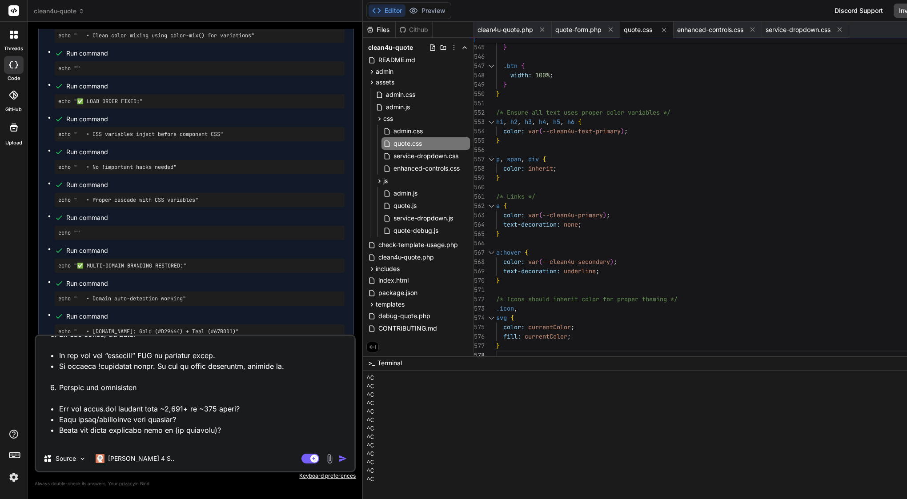
scroll to position [27118, 0]
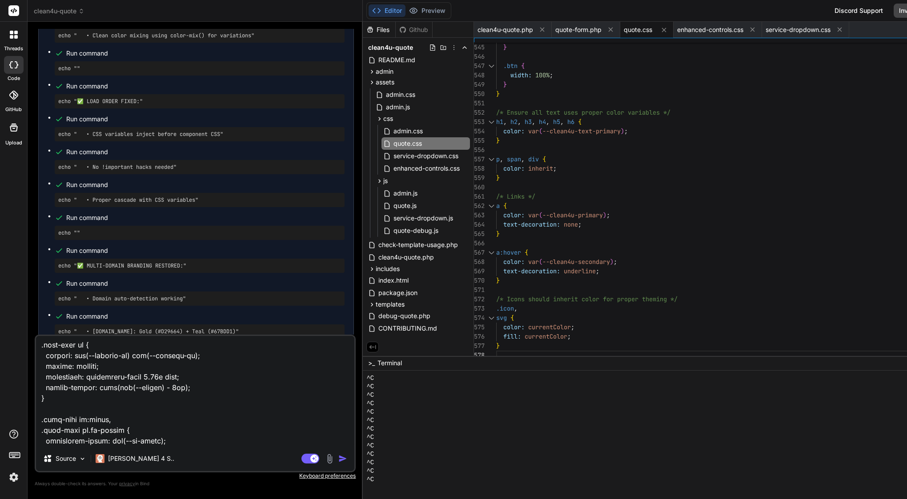
click at [347, 458] on img "button" at bounding box center [342, 458] width 9 height 9
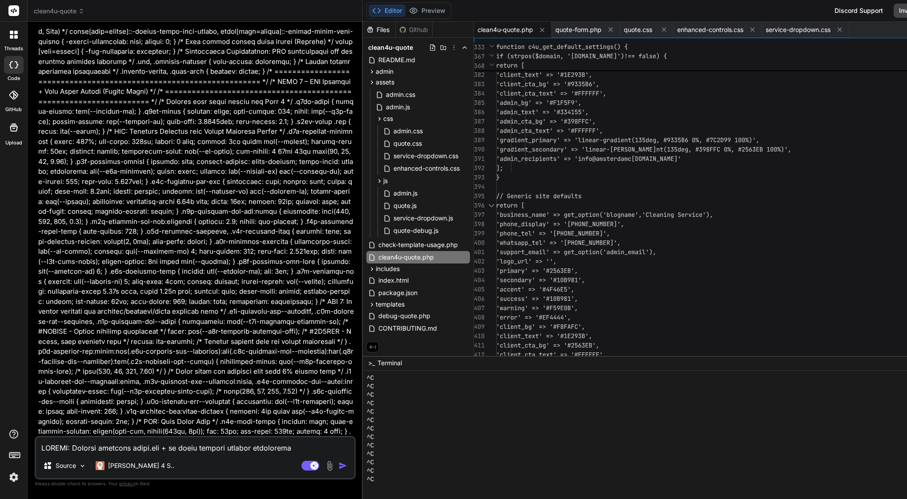
scroll to position [88194, 0]
click at [650, 26] on span "quote.css" at bounding box center [638, 29] width 28 height 9
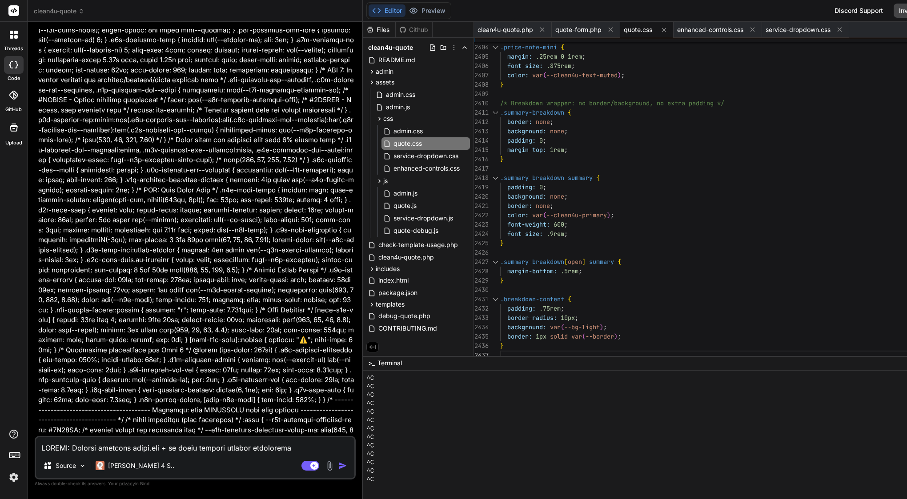
scroll to position [88419, 0]
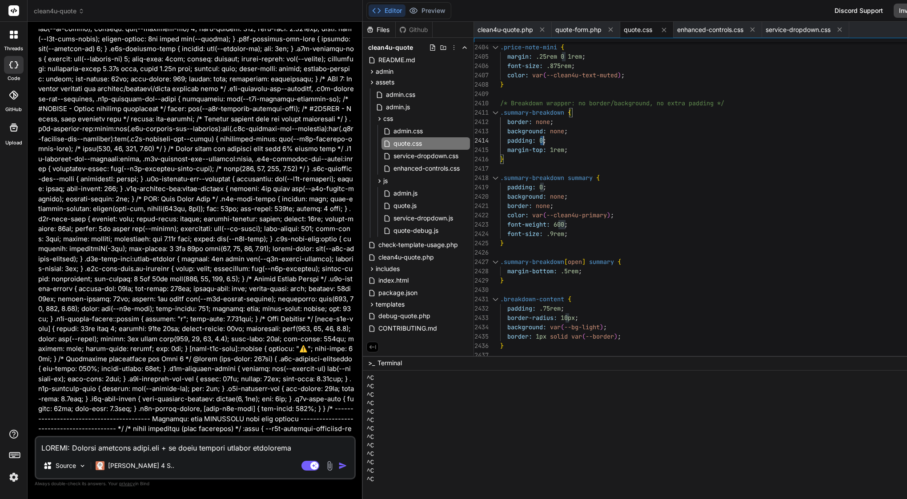
click at [543, 140] on span "0" at bounding box center [541, 141] width 4 height 8
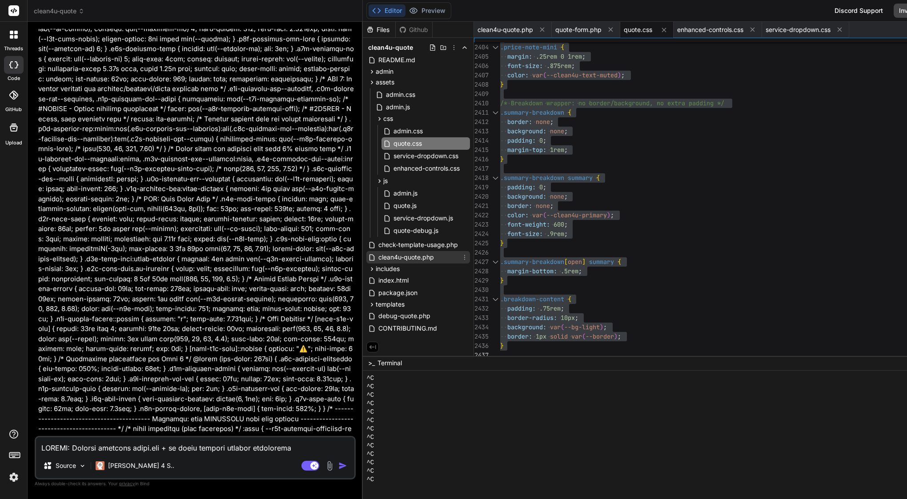
click at [420, 261] on span "clean4u-quote.php" at bounding box center [405, 257] width 57 height 11
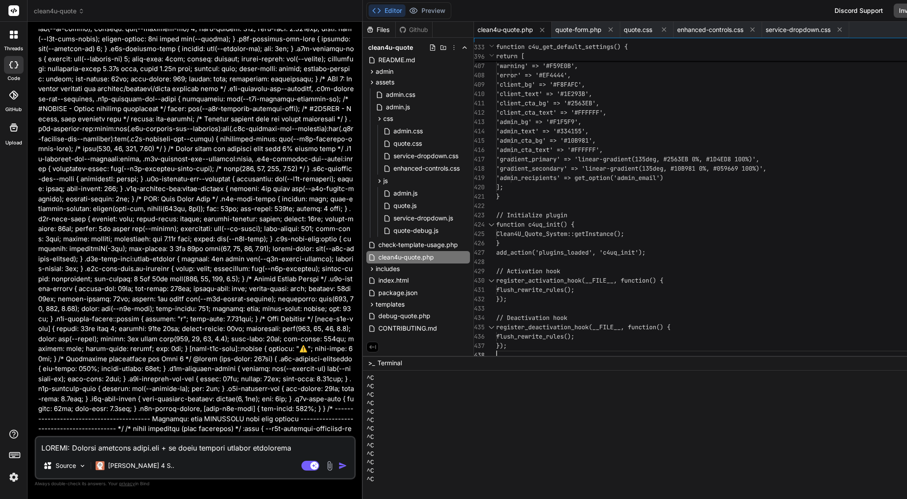
click at [538, 225] on span "function c4uq_init() {" at bounding box center [535, 225] width 78 height 8
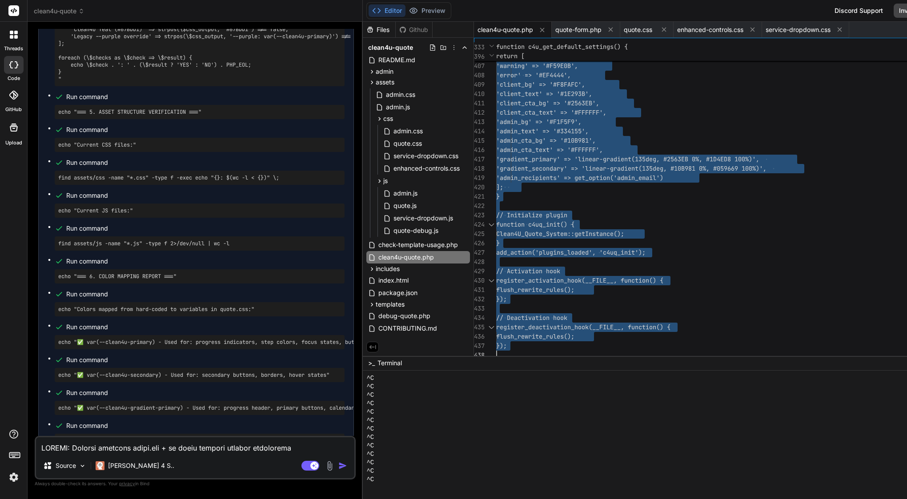
scroll to position [90261, 0]
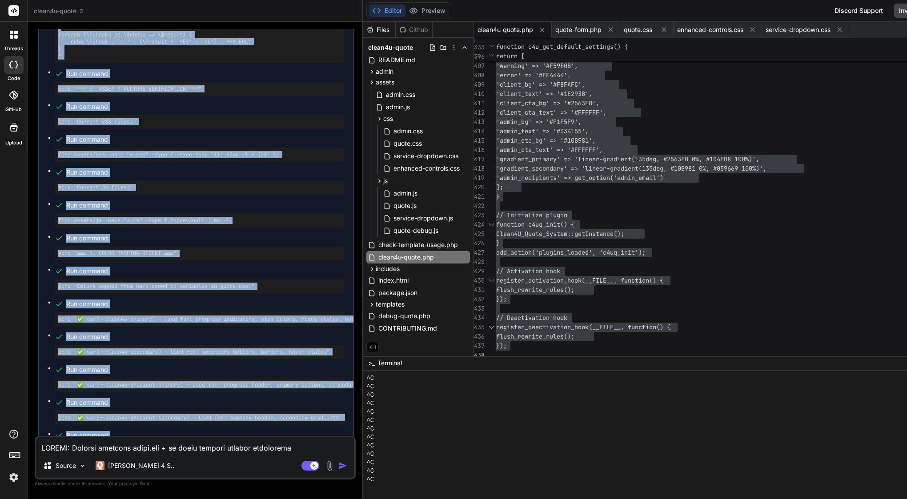
drag, startPoint x: 36, startPoint y: 208, endPoint x: 98, endPoint y: 295, distance: 107.2
click at [98, 295] on div "You I have error and cant send booking in last step, please see attachment Bind…" at bounding box center [195, 232] width 319 height 407
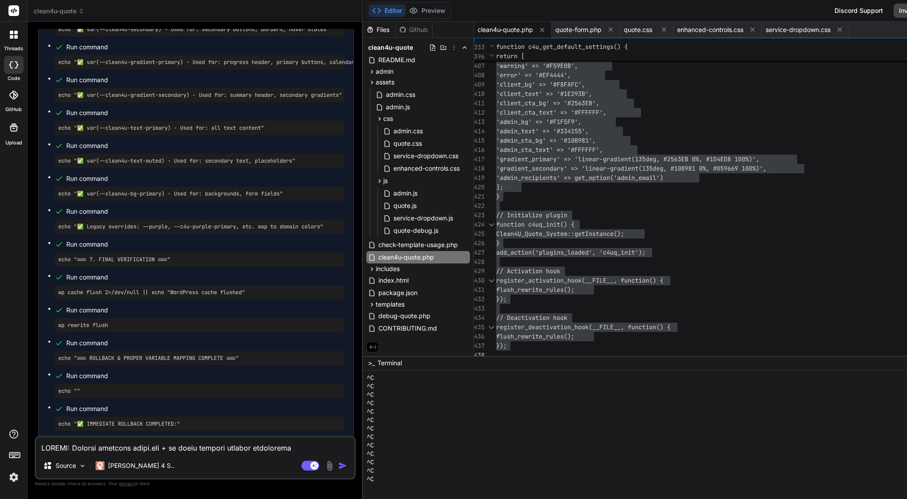
scroll to position [90607, 0]
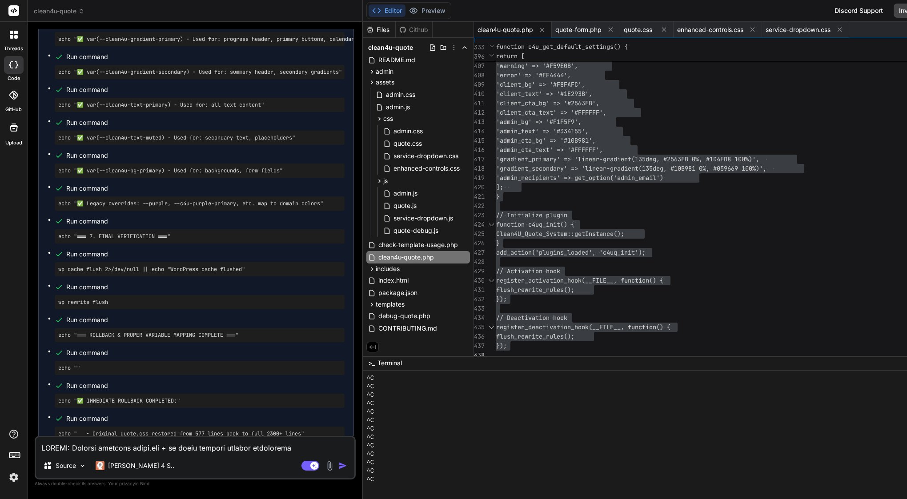
drag, startPoint x: 49, startPoint y: 221, endPoint x: 149, endPoint y: 434, distance: 234.5
click at [149, 434] on div "🚨 IMMEDIATE ROLLBACK & PROPER VARIABLE MAPPING You're absolutely right. I trunc…" at bounding box center [196, 320] width 316 height 2685
copy div "✅ LOREMIPSU DOLORSIT & AMETCO ADIPISCI ELITSED DOEIUSMO T incididun utl etd mag…"
click at [130, 453] on textarea at bounding box center [195, 446] width 318 height 16
paste textarea "Lore’i d sitam, conse-adipisci elit sed doe temp in Utla: ⸻ Etdolor: Mag aliqua…"
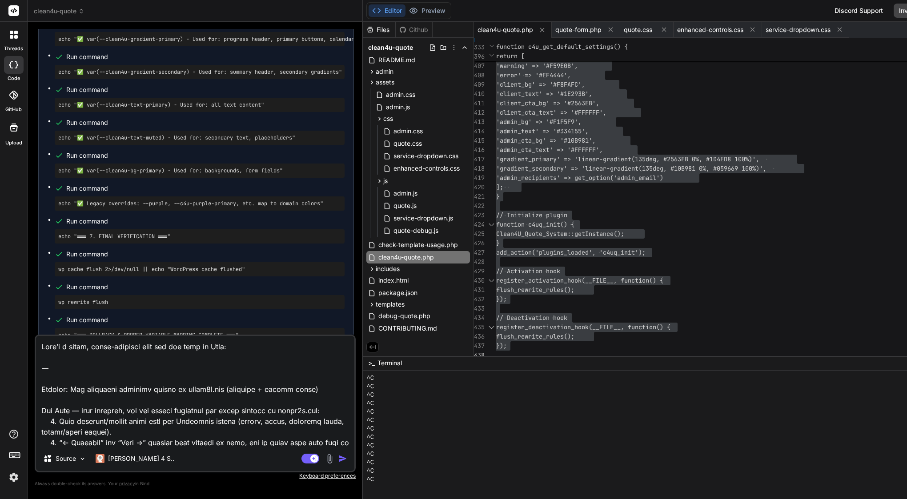
scroll to position [0, 0]
drag, startPoint x: 41, startPoint y: 390, endPoint x: 34, endPoint y: 311, distance: 79.5
click at [34, 311] on div "Bind AI Web Search Created with Pixso. Code Generator You I have error and cant…" at bounding box center [195, 260] width 335 height 477
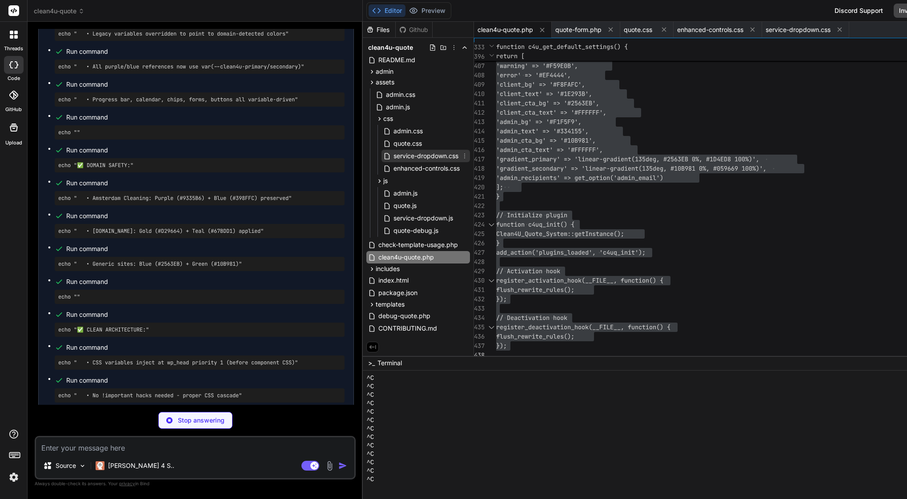
click at [410, 155] on span "service-dropdown.css" at bounding box center [426, 156] width 67 height 11
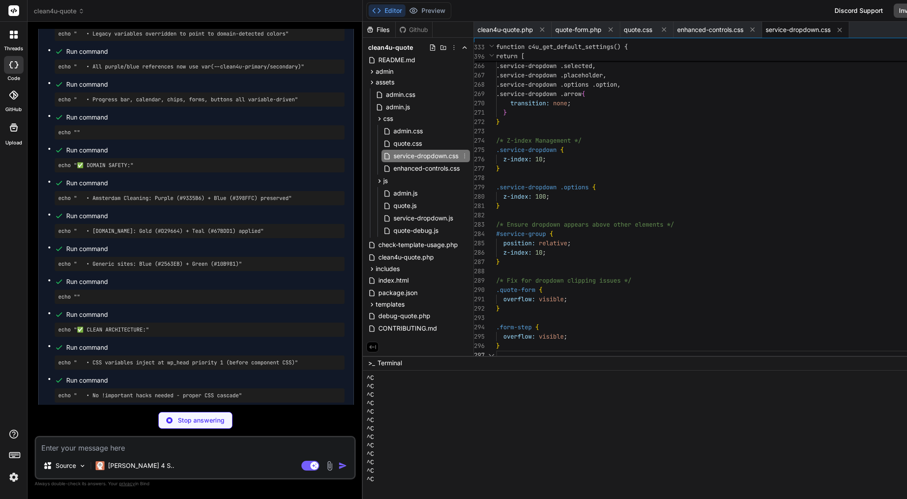
click at [573, 194] on div "z-index: 100 ;" at bounding box center [749, 196] width 507 height 9
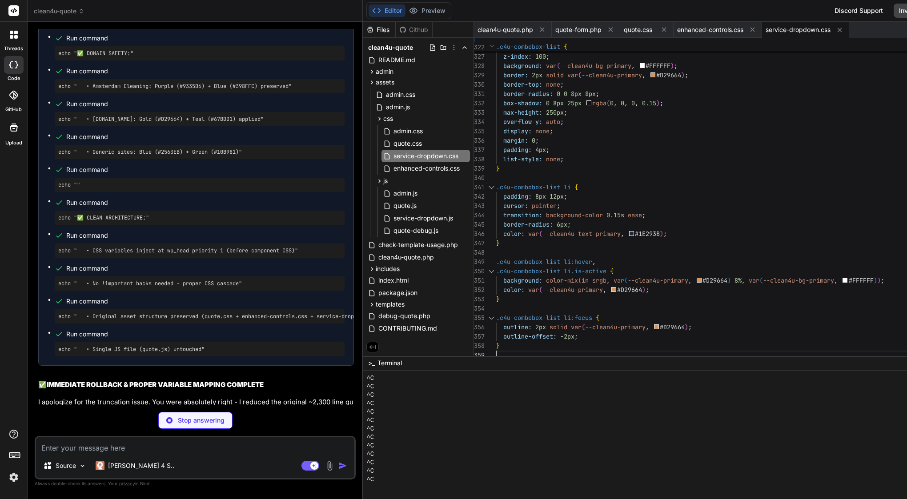
scroll to position [0, 0]
click at [417, 145] on span "quote.css" at bounding box center [408, 143] width 30 height 11
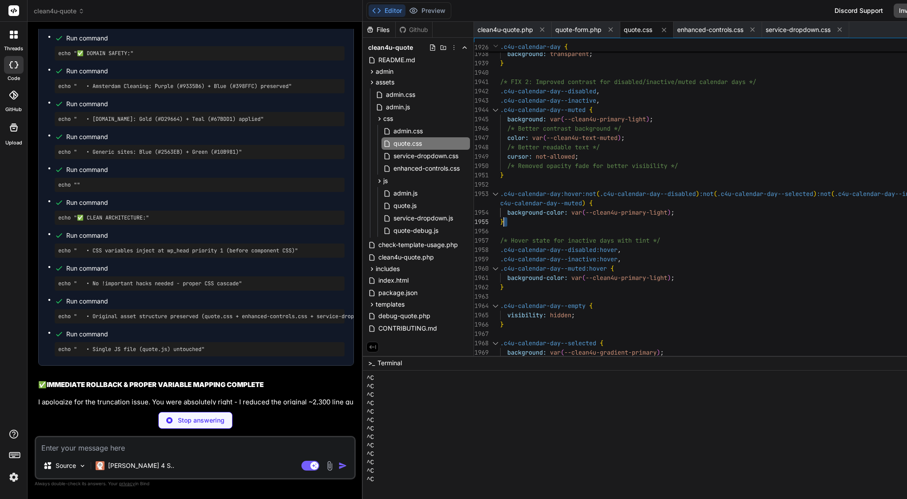
click at [567, 0] on html "threads code GitHub Upload clean4u-quote Created with Pixso. Bind AI Web Search…" at bounding box center [453, 249] width 907 height 499
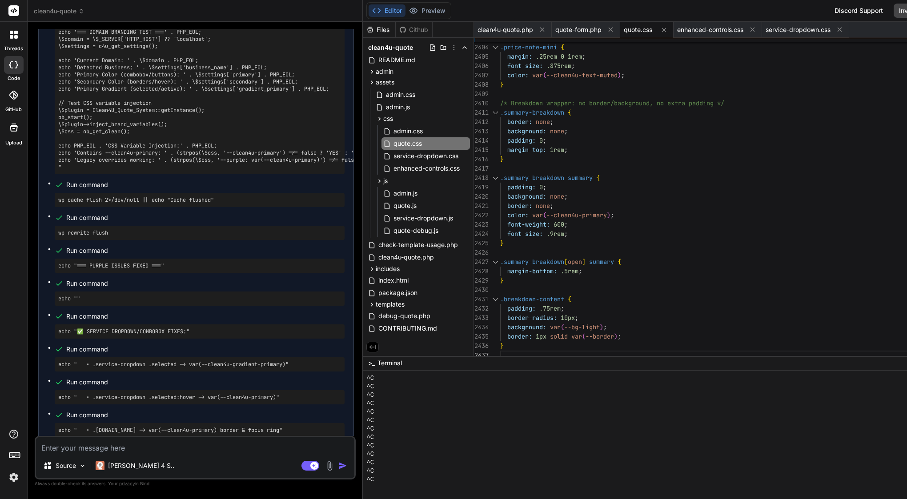
scroll to position [93142, 0]
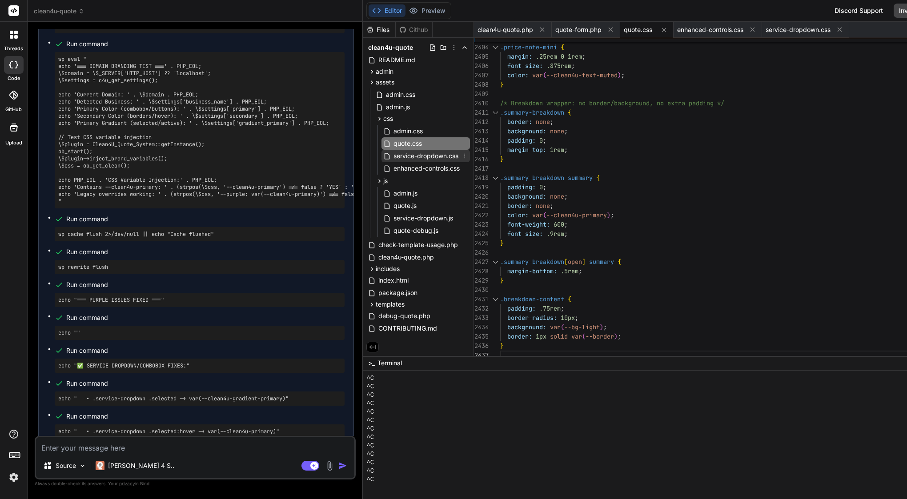
click at [419, 154] on span "service-dropdown.css" at bounding box center [426, 156] width 67 height 11
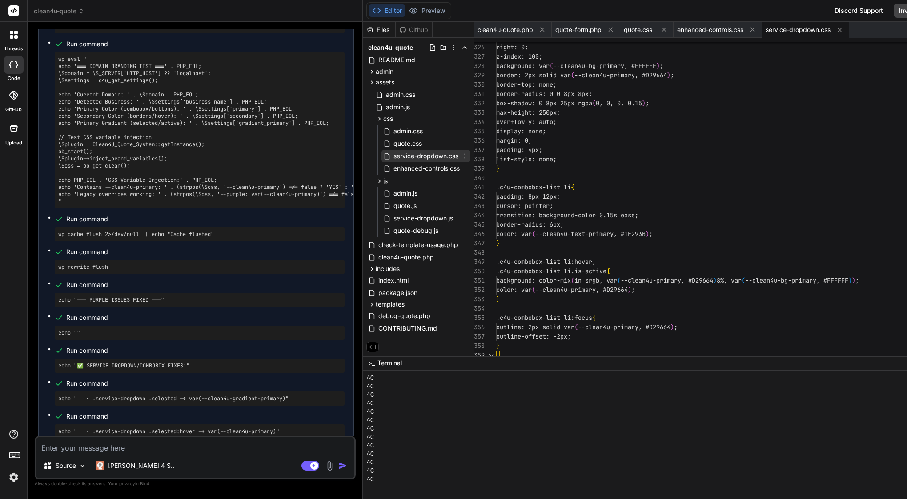
scroll to position [75, 0]
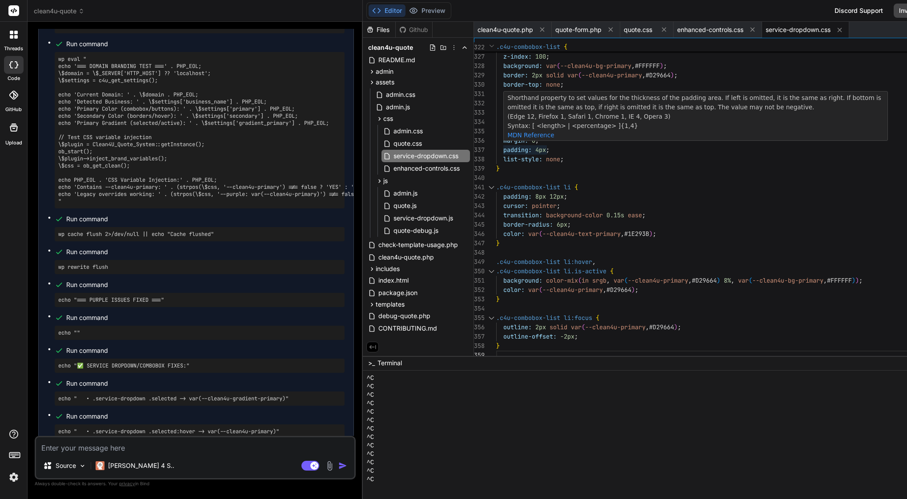
click at [553, 222] on span "border-radius:" at bounding box center [528, 225] width 50 height 8
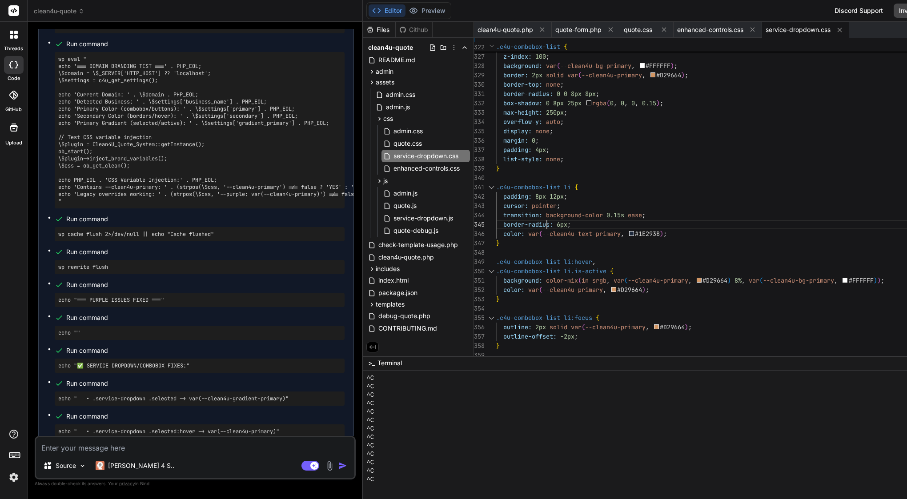
click at [553, 222] on span "border-radius:" at bounding box center [528, 225] width 50 height 8
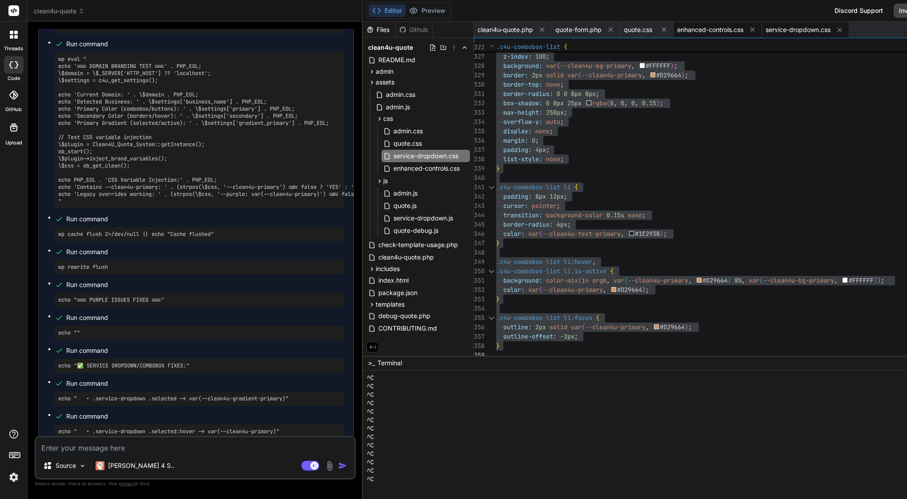
click at [728, 29] on span "enhanced-controls.css" at bounding box center [710, 29] width 66 height 9
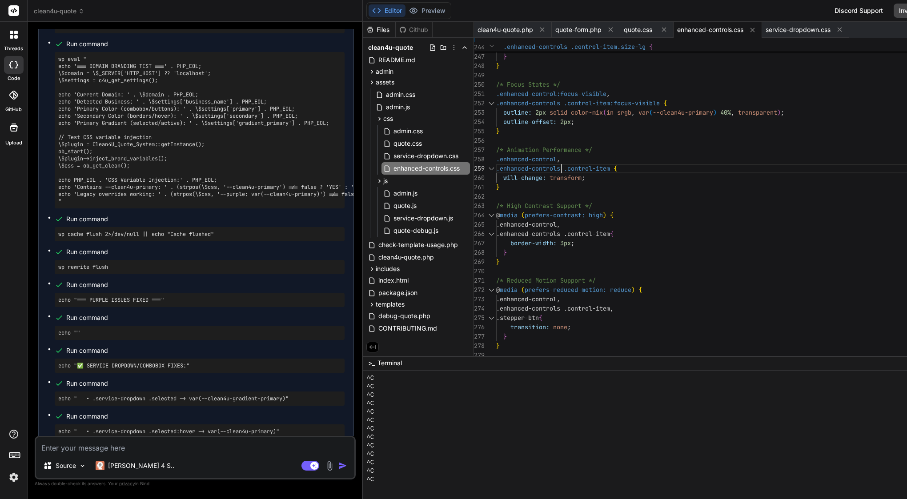
click at [560, 161] on span "," at bounding box center [559, 159] width 4 height 8
click at [557, 169] on span ".enhanced-controls" at bounding box center [528, 169] width 64 height 8
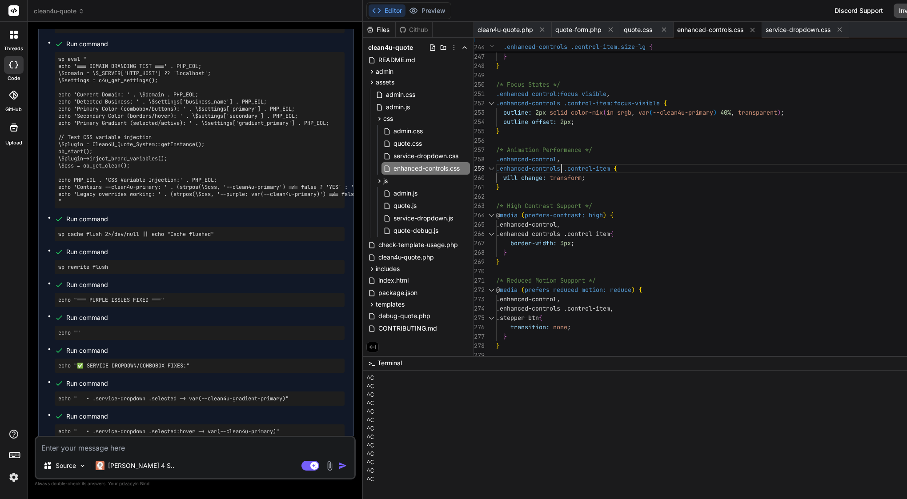
click at [557, 169] on span ".enhanced-controls" at bounding box center [528, 169] width 64 height 8
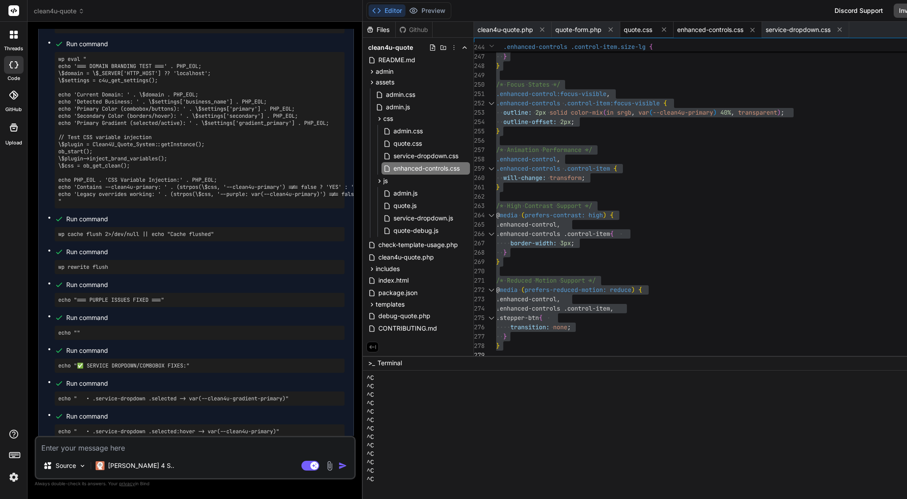
click at [646, 28] on span "quote.css" at bounding box center [638, 29] width 28 height 9
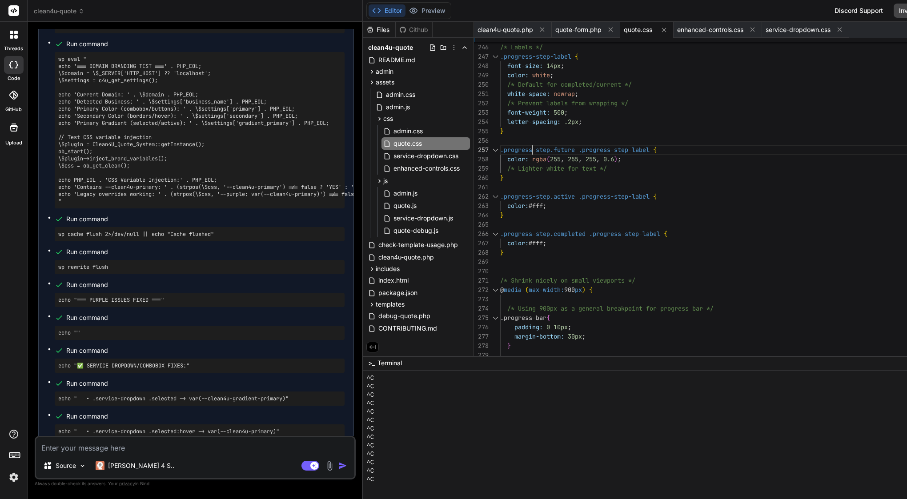
click at [541, 145] on span ".progress-step.future .progress-step-label {" at bounding box center [578, 149] width 157 height 9
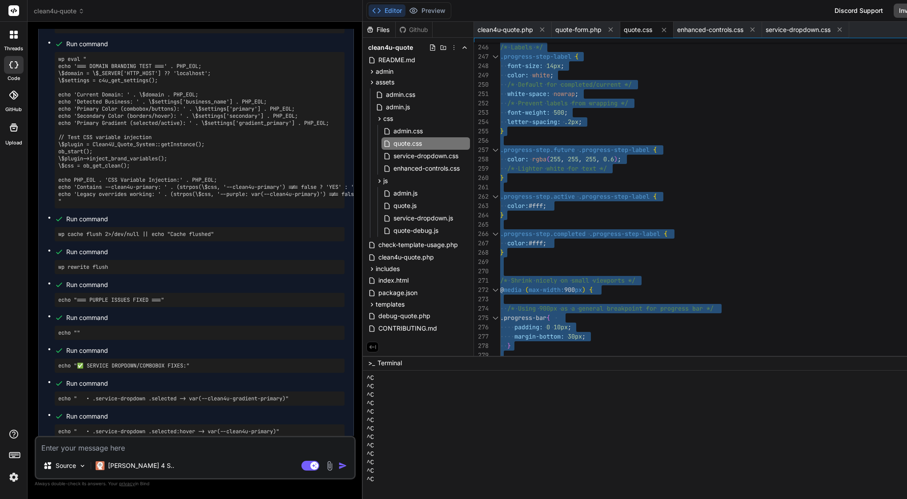
click at [541, 145] on span ".progress-step.future .progress-step-label {" at bounding box center [578, 149] width 157 height 9
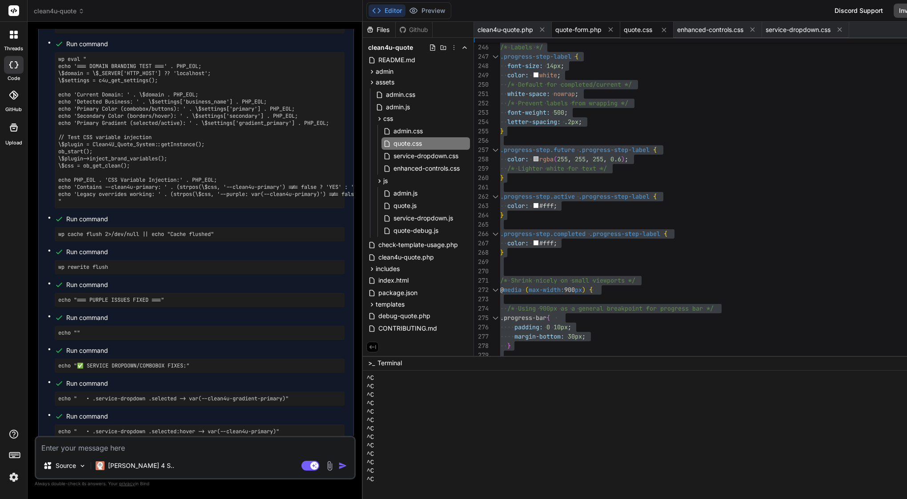
click at [582, 29] on span "quote-form.php" at bounding box center [578, 29] width 46 height 9
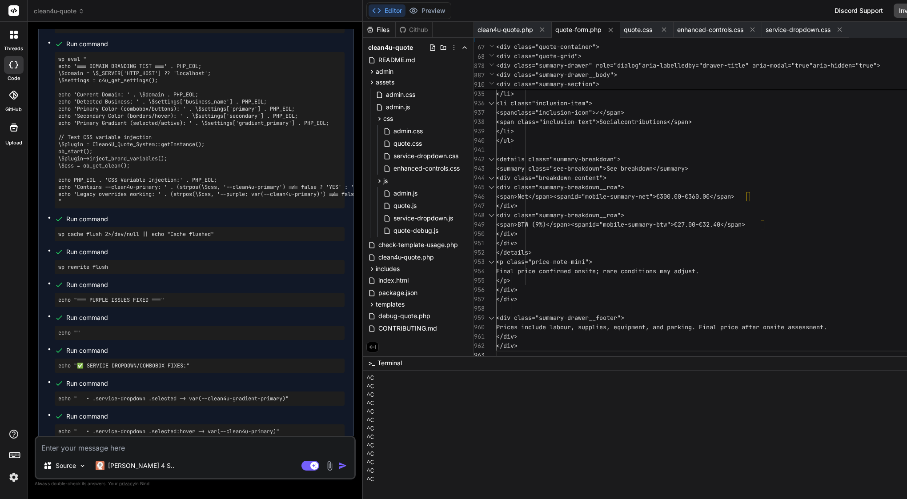
scroll to position [65, 0]
click at [601, 188] on span "<div class="summary-breakdown__row">" at bounding box center [560, 187] width 128 height 8
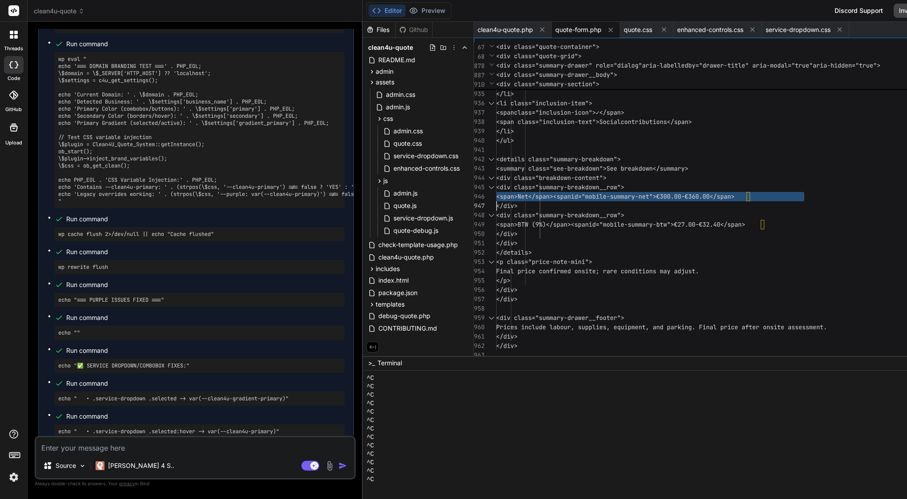
click at [601, 188] on span "<div class="summary-breakdown__row">" at bounding box center [560, 187] width 128 height 8
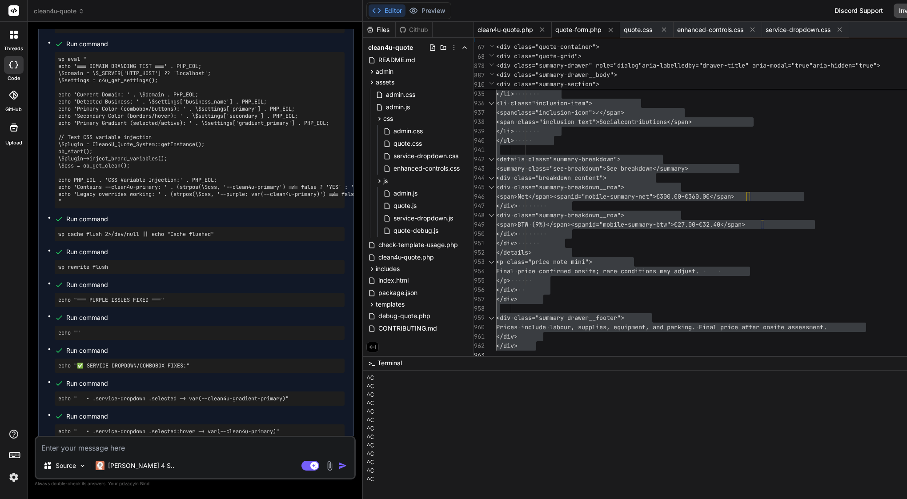
click at [511, 30] on span "clean4u-quote.php" at bounding box center [506, 29] width 56 height 9
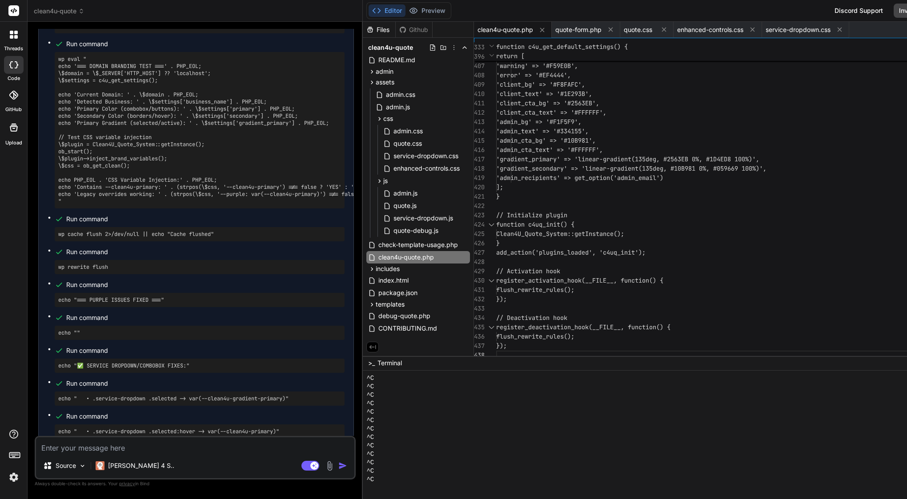
click at [559, 168] on span "'gradient_secondary' => 'linear-gradient(1" at bounding box center [570, 169] width 149 height 8
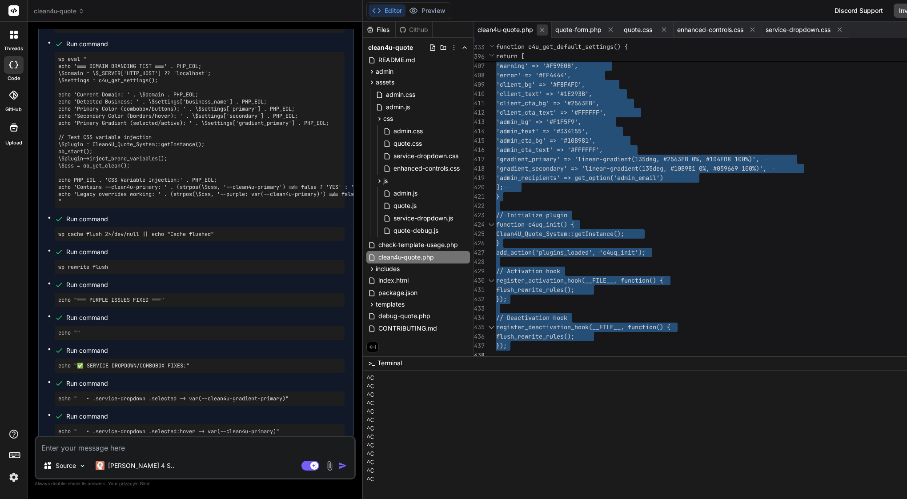
click at [546, 31] on icon at bounding box center [542, 30] width 8 height 8
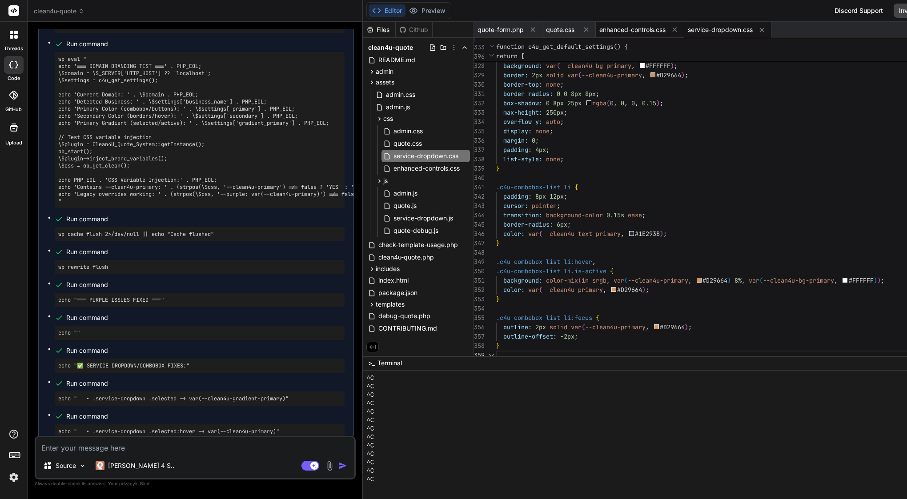
scroll to position [75, 0]
click at [534, 31] on button at bounding box center [532, 29] width 11 height 11
click at [522, 32] on icon at bounding box center [518, 30] width 8 height 8
click at [557, 28] on icon at bounding box center [553, 30] width 8 height 8
click at [554, 28] on icon at bounding box center [552, 30] width 4 height 4
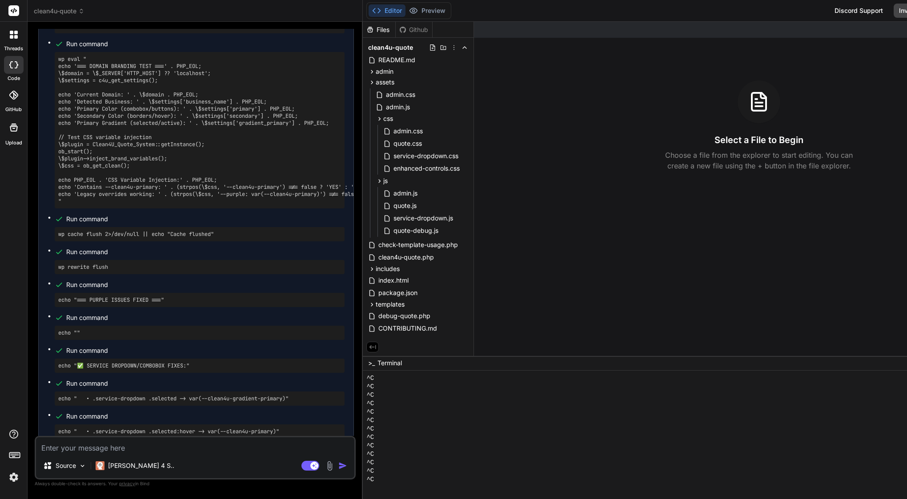
click at [557, 32] on div at bounding box center [725, 30] width 502 height 16
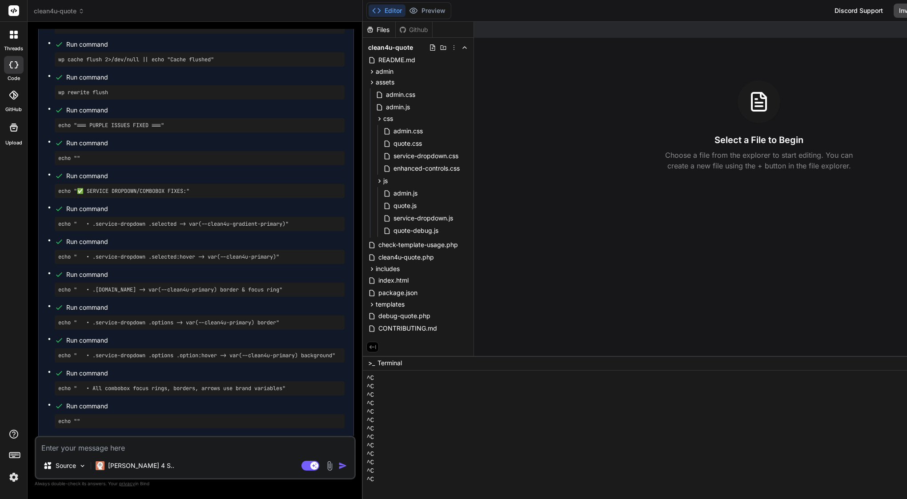
scroll to position [93316, 0]
click at [177, 448] on textarea at bounding box center [195, 446] width 318 height 16
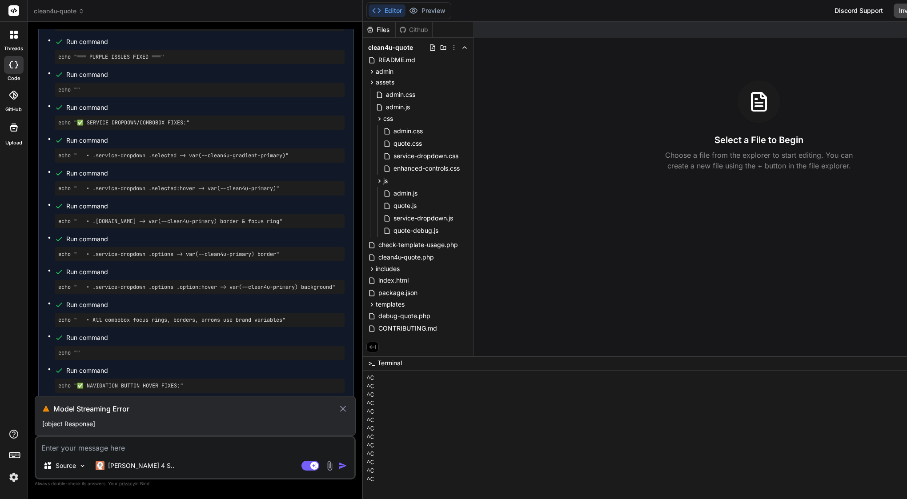
scroll to position [0, 0]
click at [348, 408] on icon at bounding box center [343, 409] width 10 height 11
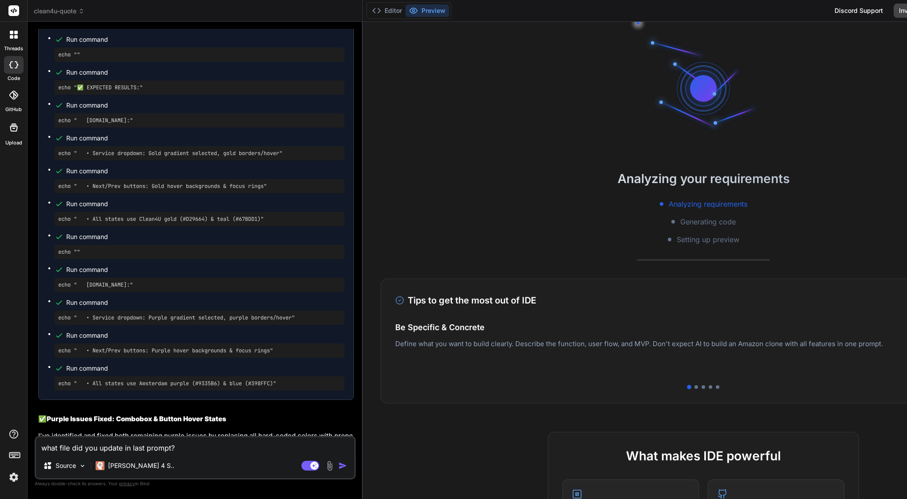
scroll to position [23215, 0]
click at [347, 464] on img "button" at bounding box center [342, 466] width 9 height 9
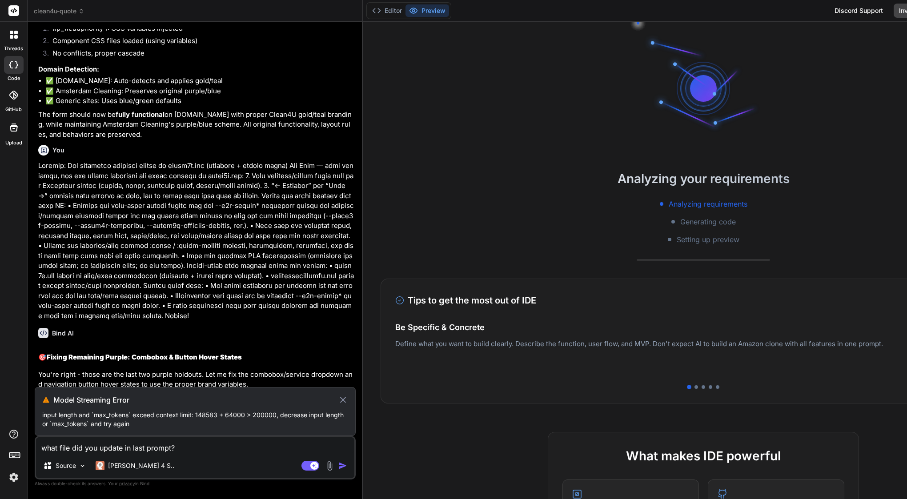
scroll to position [21090, 0]
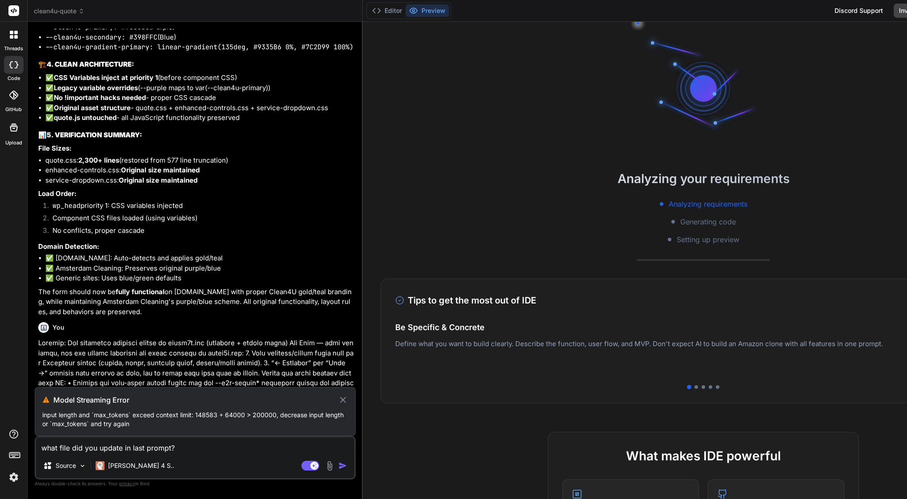
click at [348, 399] on icon at bounding box center [343, 400] width 10 height 11
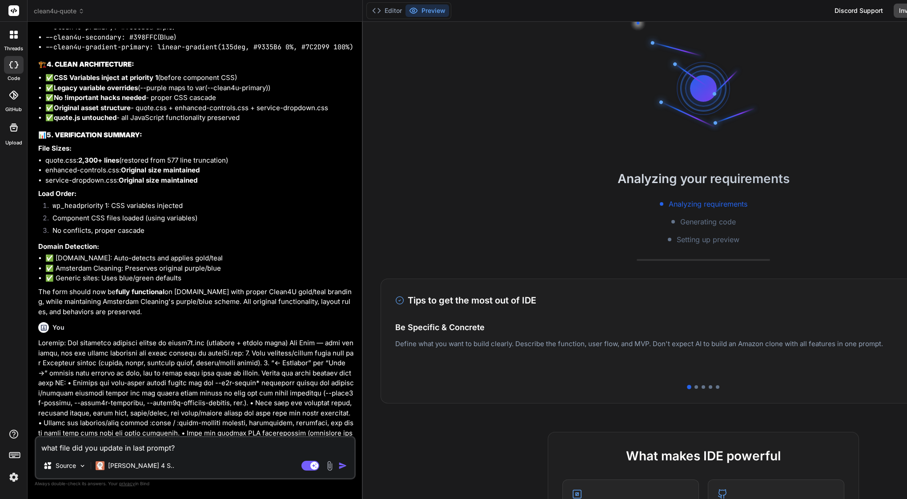
click at [12, 478] on img at bounding box center [13, 477] width 15 height 15
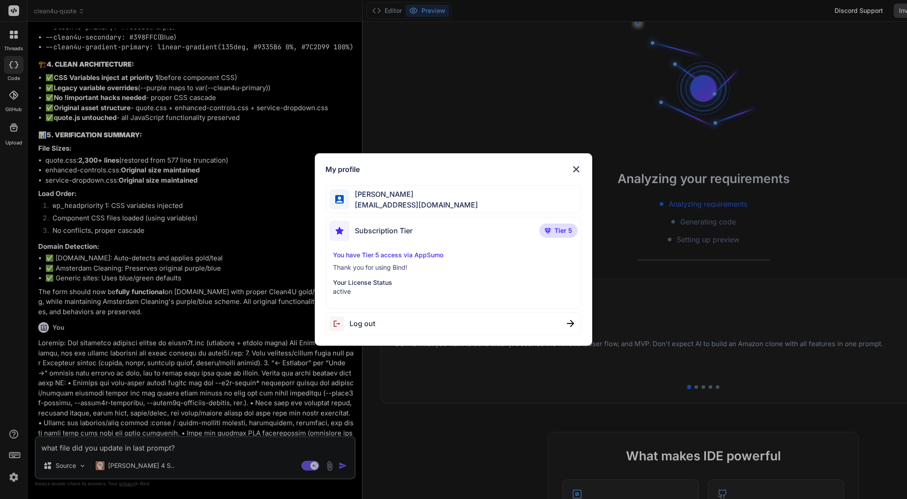
click at [370, 322] on span "Log out" at bounding box center [362, 323] width 26 height 11
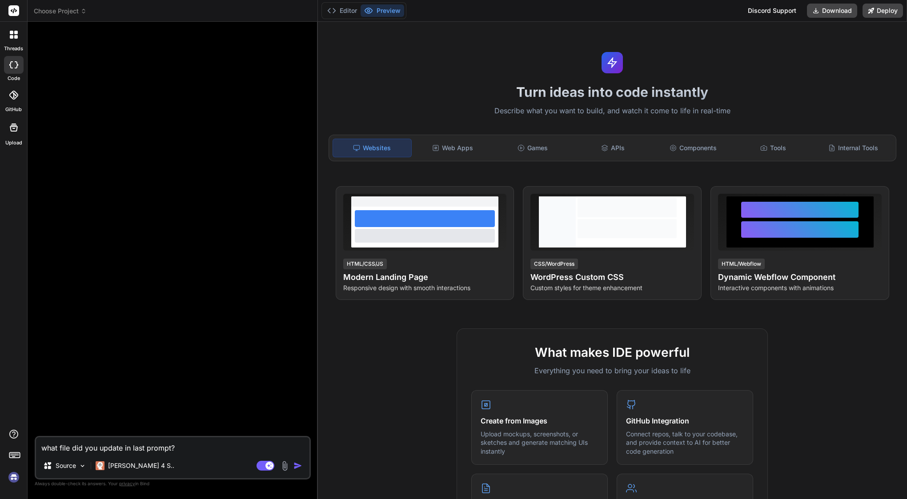
scroll to position [25, 0]
click at [129, 465] on p "[PERSON_NAME] 4 S.." at bounding box center [141, 466] width 66 height 9
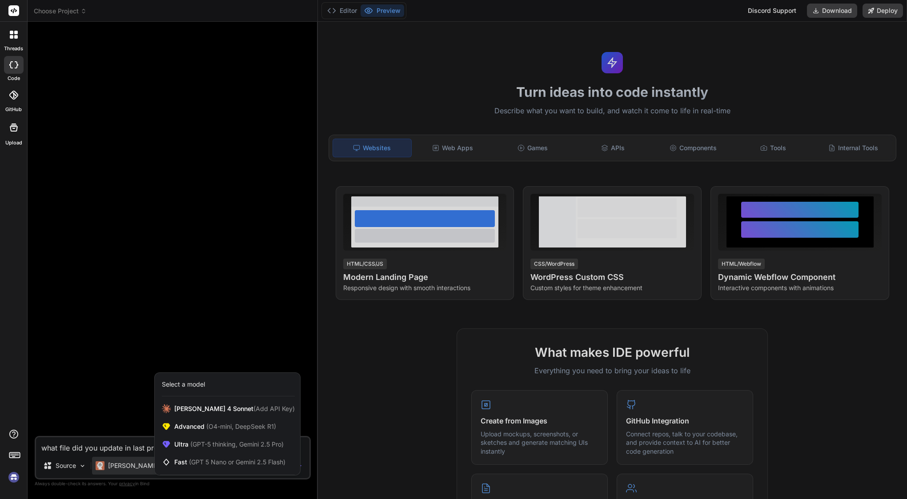
click at [142, 357] on div at bounding box center [453, 249] width 907 height 499
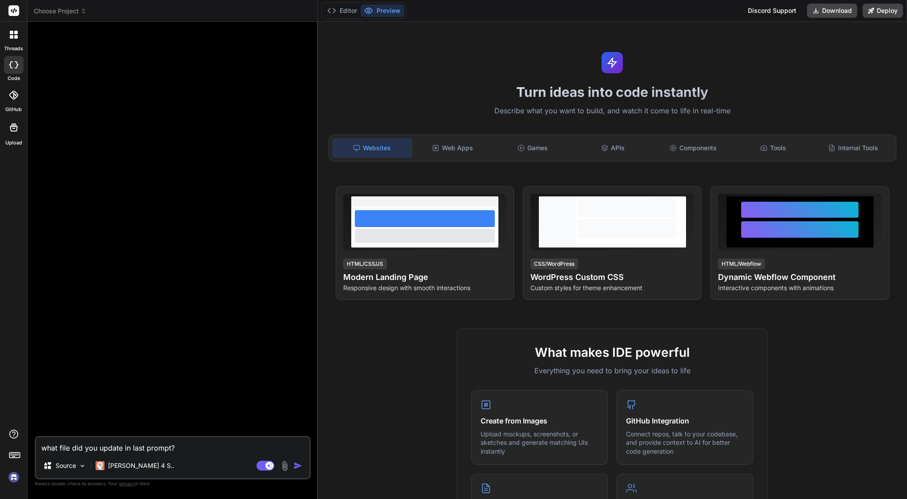
click at [12, 478] on img at bounding box center [13, 477] width 15 height 15
click at [68, 12] on span "Choose Project" at bounding box center [60, 11] width 53 height 9
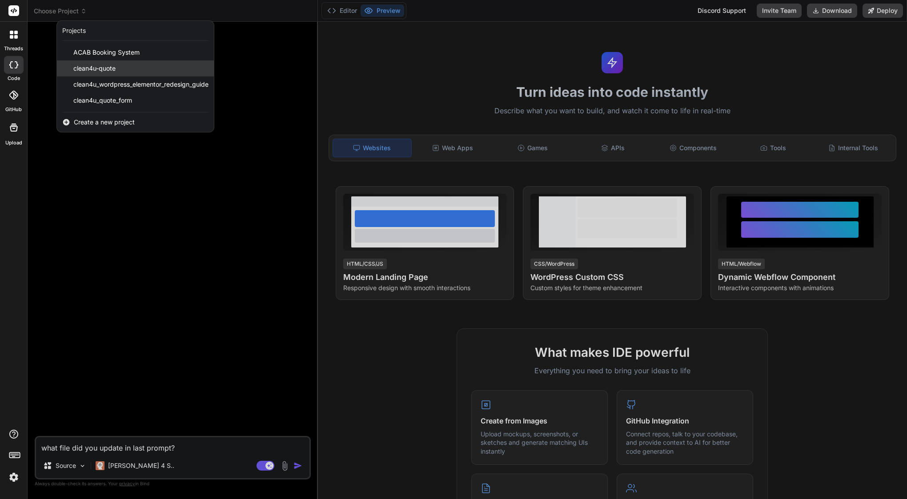
click at [94, 69] on span "clean4u-quote" at bounding box center [94, 68] width 42 height 9
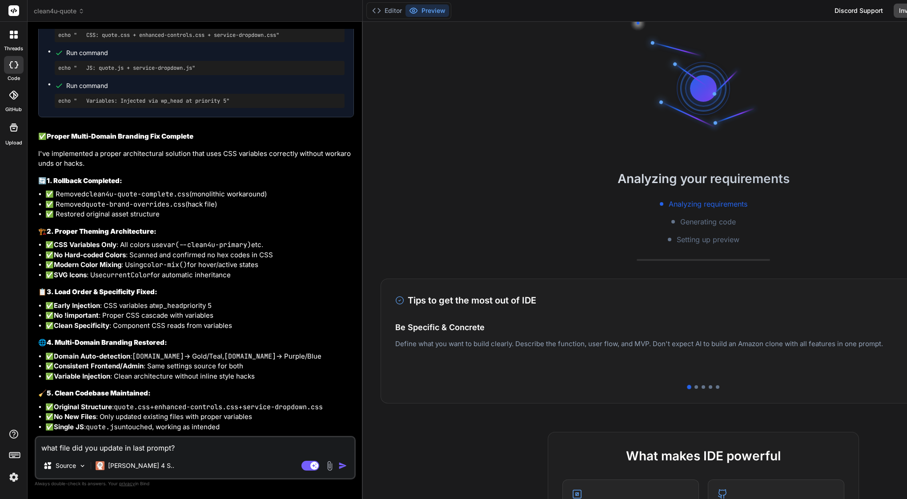
scroll to position [101, 0]
click at [397, 13] on button "Editor" at bounding box center [387, 10] width 37 height 12
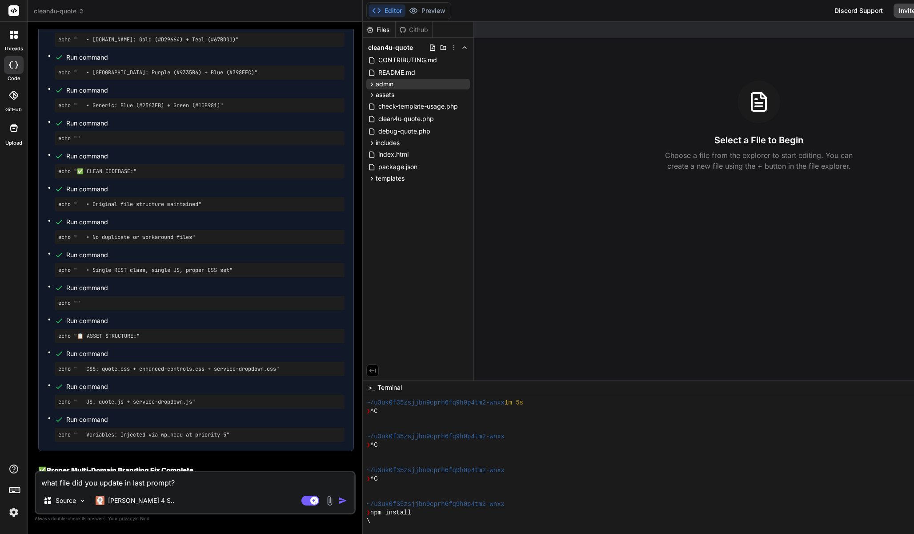
scroll to position [93, 0]
click at [65, 11] on span "clean4u-quote" at bounding box center [59, 11] width 51 height 9
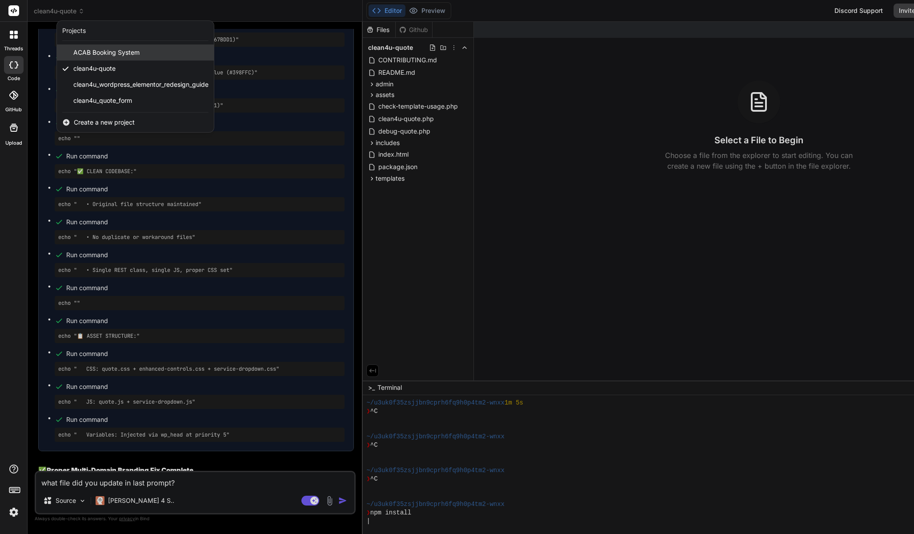
click at [71, 54] on div "ACAB Booking System" at bounding box center [135, 52] width 157 height 16
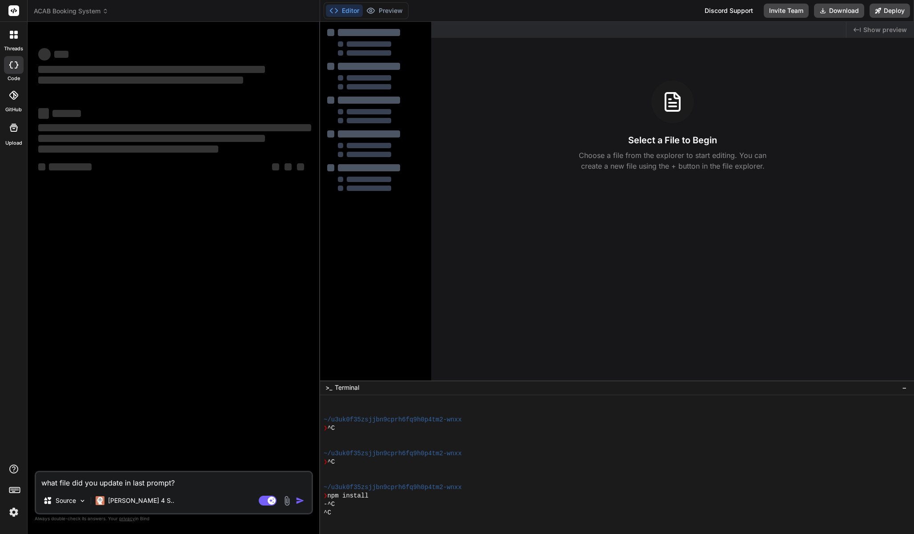
scroll to position [144, 0]
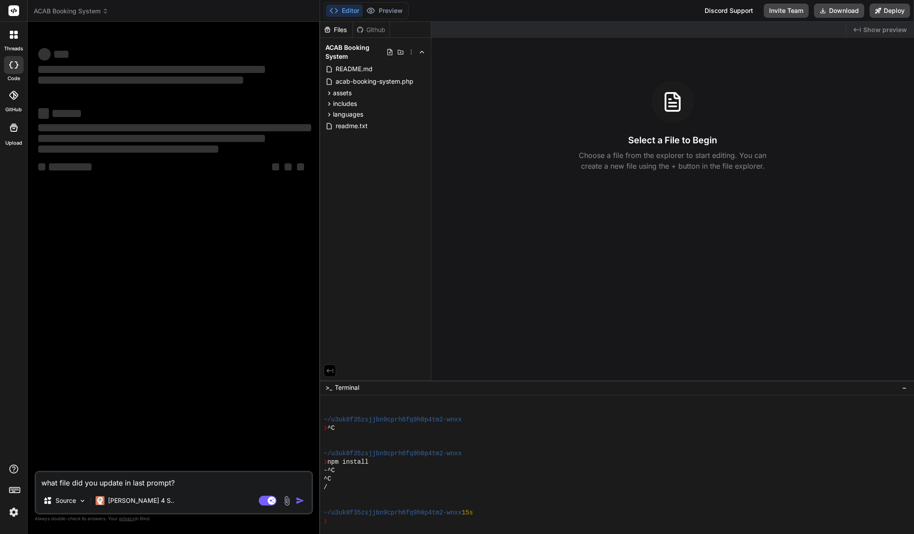
click at [44, 12] on span "ACAB Booking System" at bounding box center [71, 11] width 75 height 9
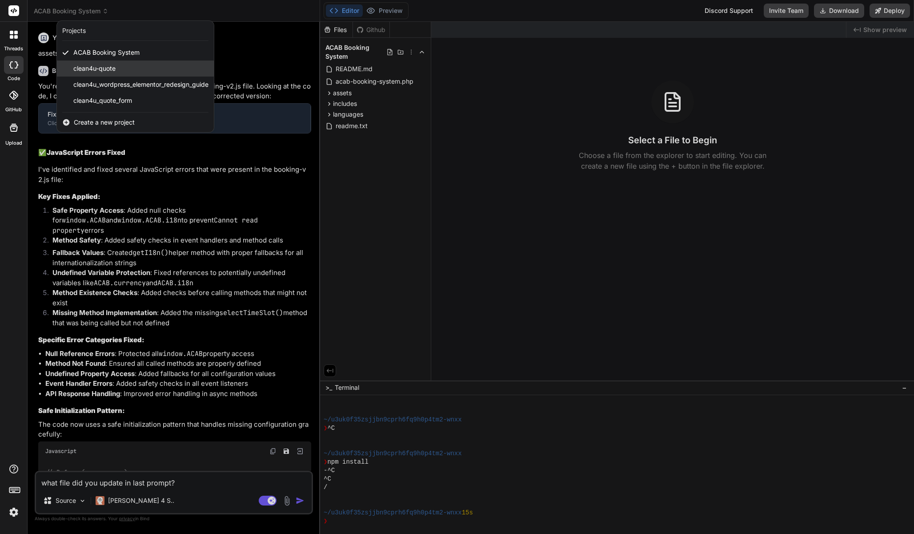
click at [77, 67] on span "clean4u-quote" at bounding box center [94, 68] width 42 height 9
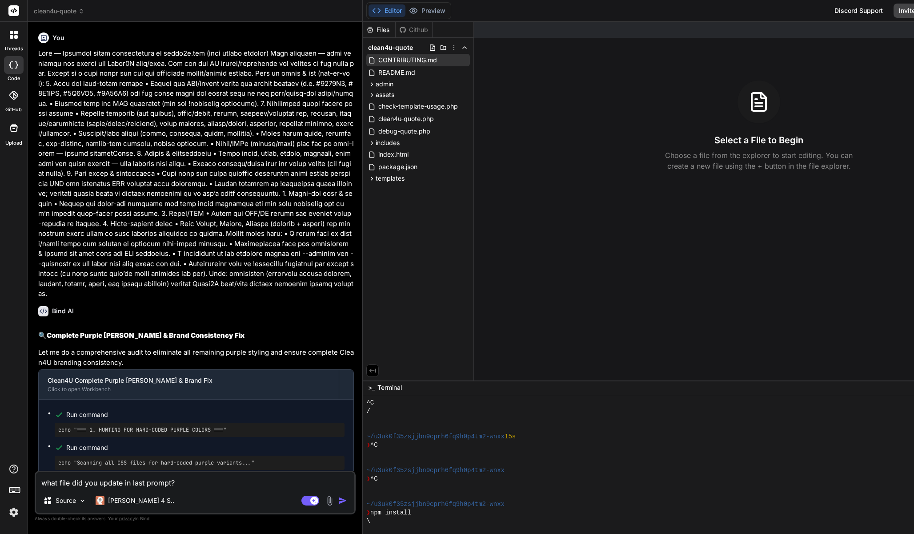
scroll to position [0, 0]
click at [468, 47] on icon at bounding box center [464, 47] width 7 height 7
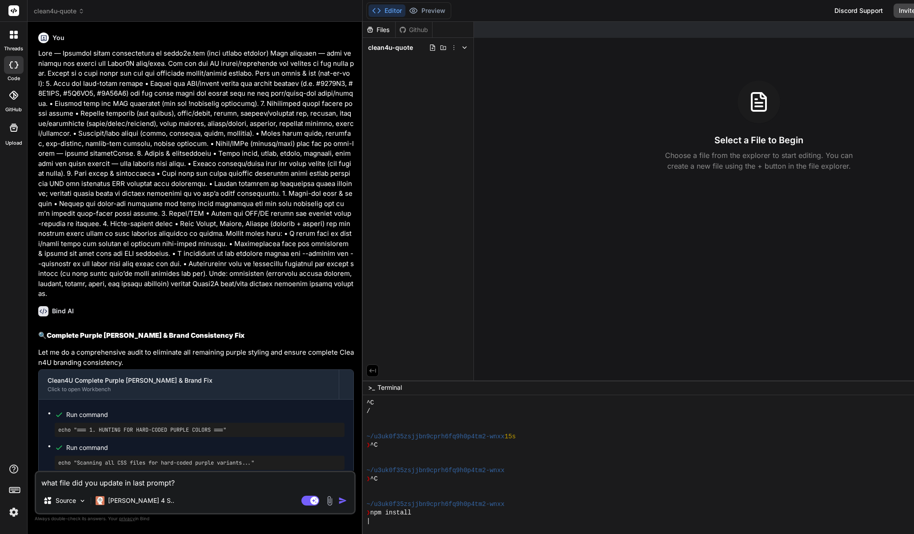
click at [182, 47] on div "You" at bounding box center [196, 164] width 316 height 270
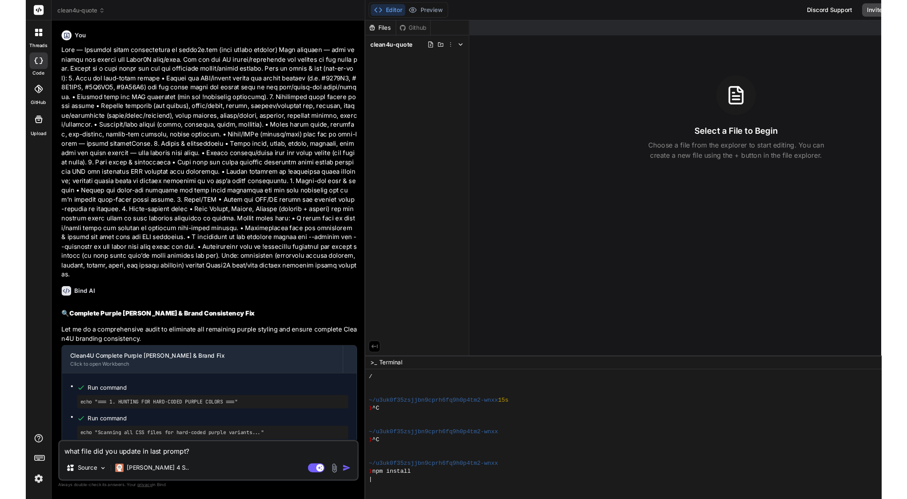
scroll to position [228, 0]
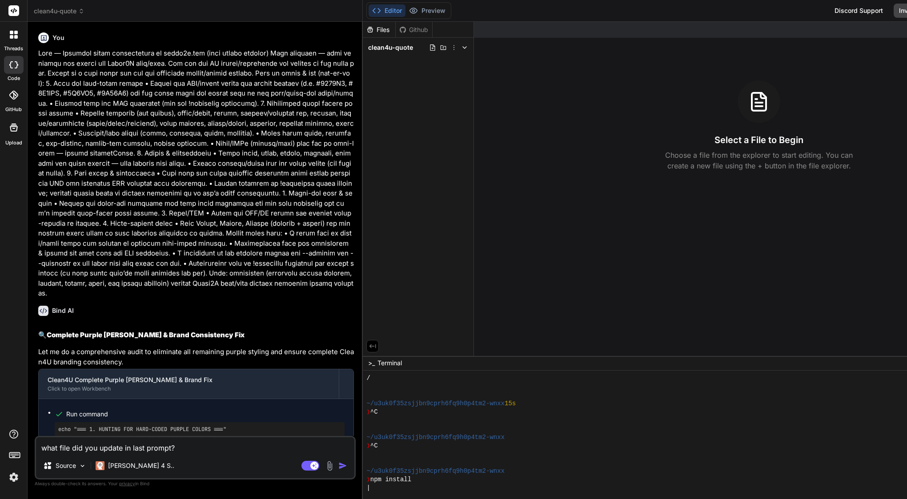
click at [60, 9] on span "clean4u-quote" at bounding box center [59, 11] width 51 height 9
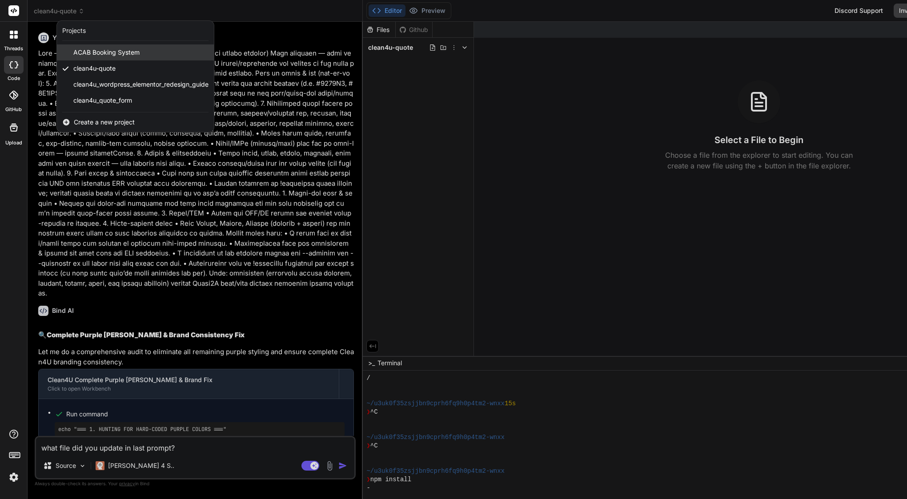
click at [98, 50] on span "ACAB Booking System" at bounding box center [106, 52] width 66 height 9
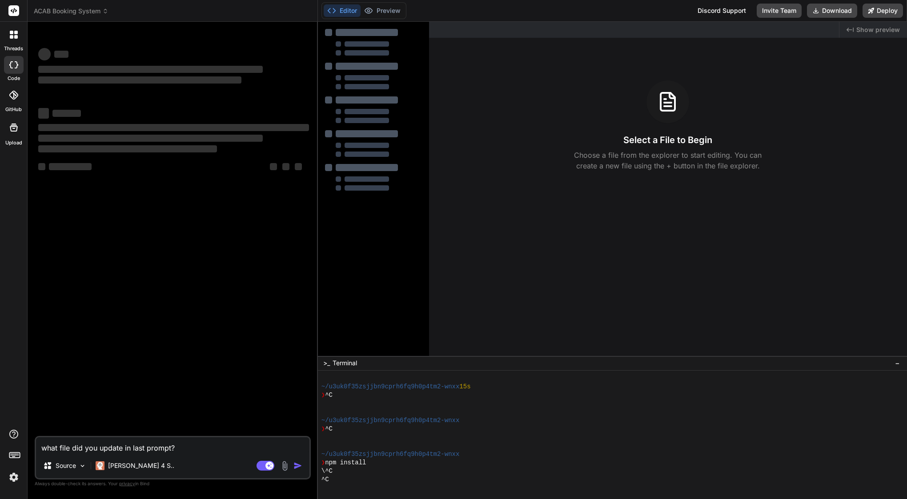
scroll to position [279, 0]
click at [84, 9] on span "ACAB Booking System" at bounding box center [71, 11] width 75 height 9
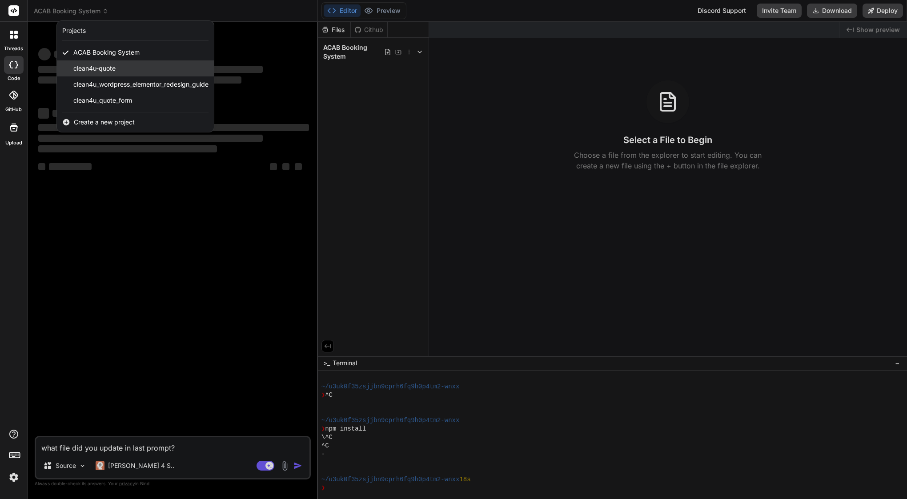
click at [83, 68] on span "clean4u-quote" at bounding box center [94, 68] width 42 height 9
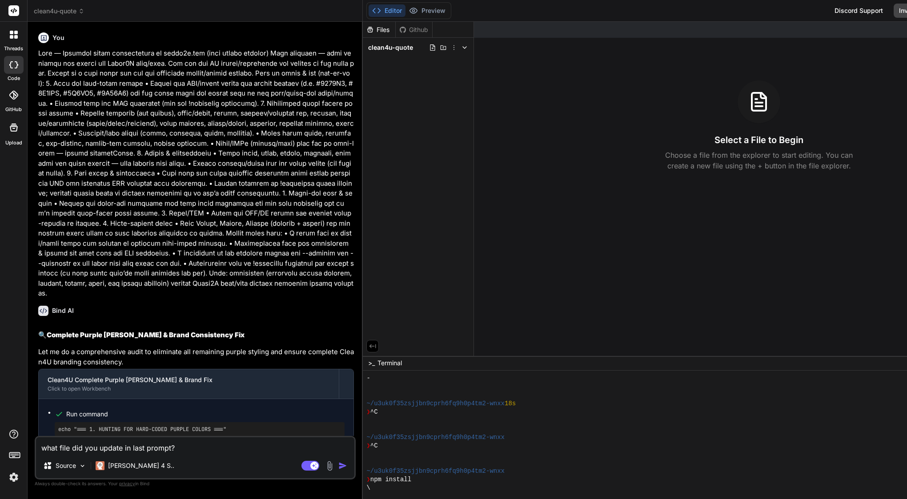
scroll to position [0, 0]
click at [446, 10] on button "Preview" at bounding box center [428, 10] width 44 height 12
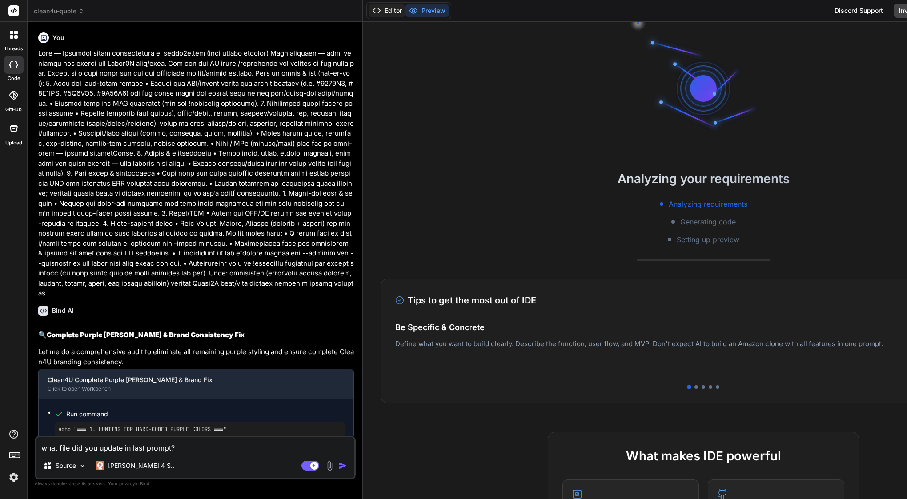
click at [396, 11] on button "Editor" at bounding box center [387, 10] width 37 height 12
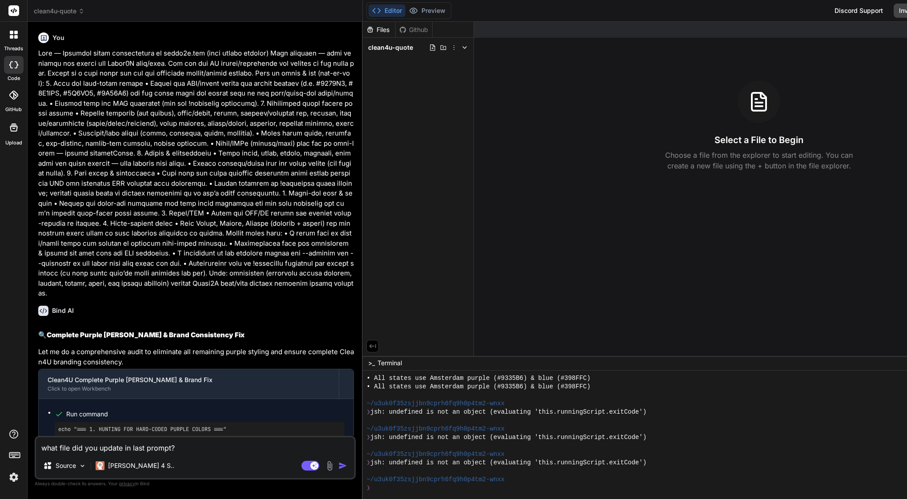
scroll to position [591, 0]
type textarea "x"
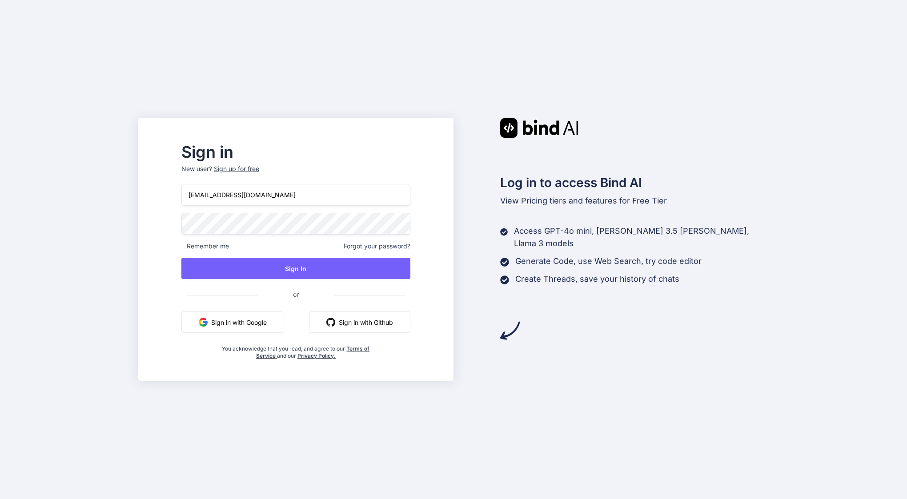
type input "[EMAIL_ADDRESS][DOMAIN_NAME]"
click at [288, 273] on button "Sign In" at bounding box center [295, 268] width 229 height 21
